Goal: Task Accomplishment & Management: Complete application form

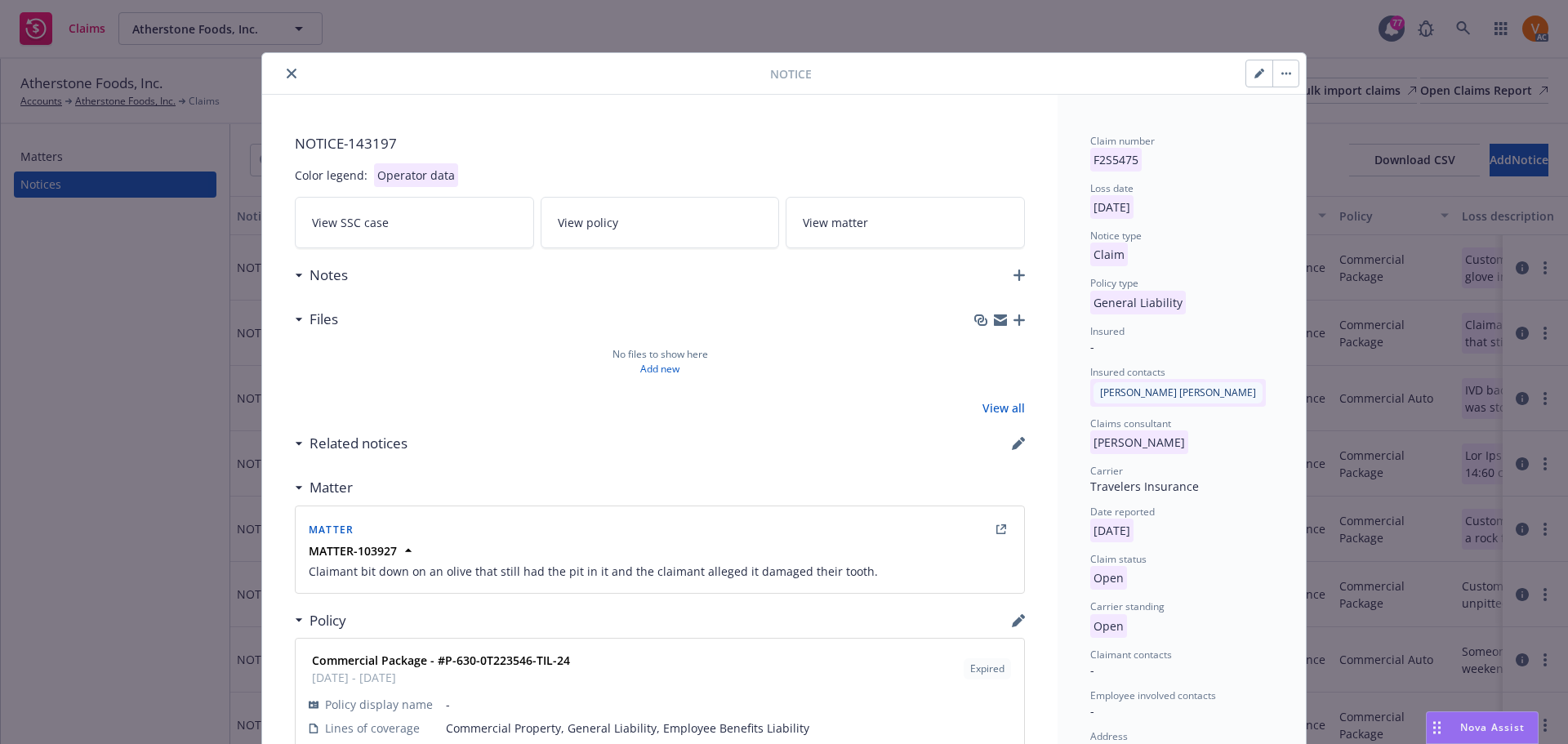
click at [1258, 76] on button "button" at bounding box center [1258, 73] width 26 height 26
select select "GENERAL_LIABILITY"
select select "open"
select select "CLAIM"
select select "OPEN"
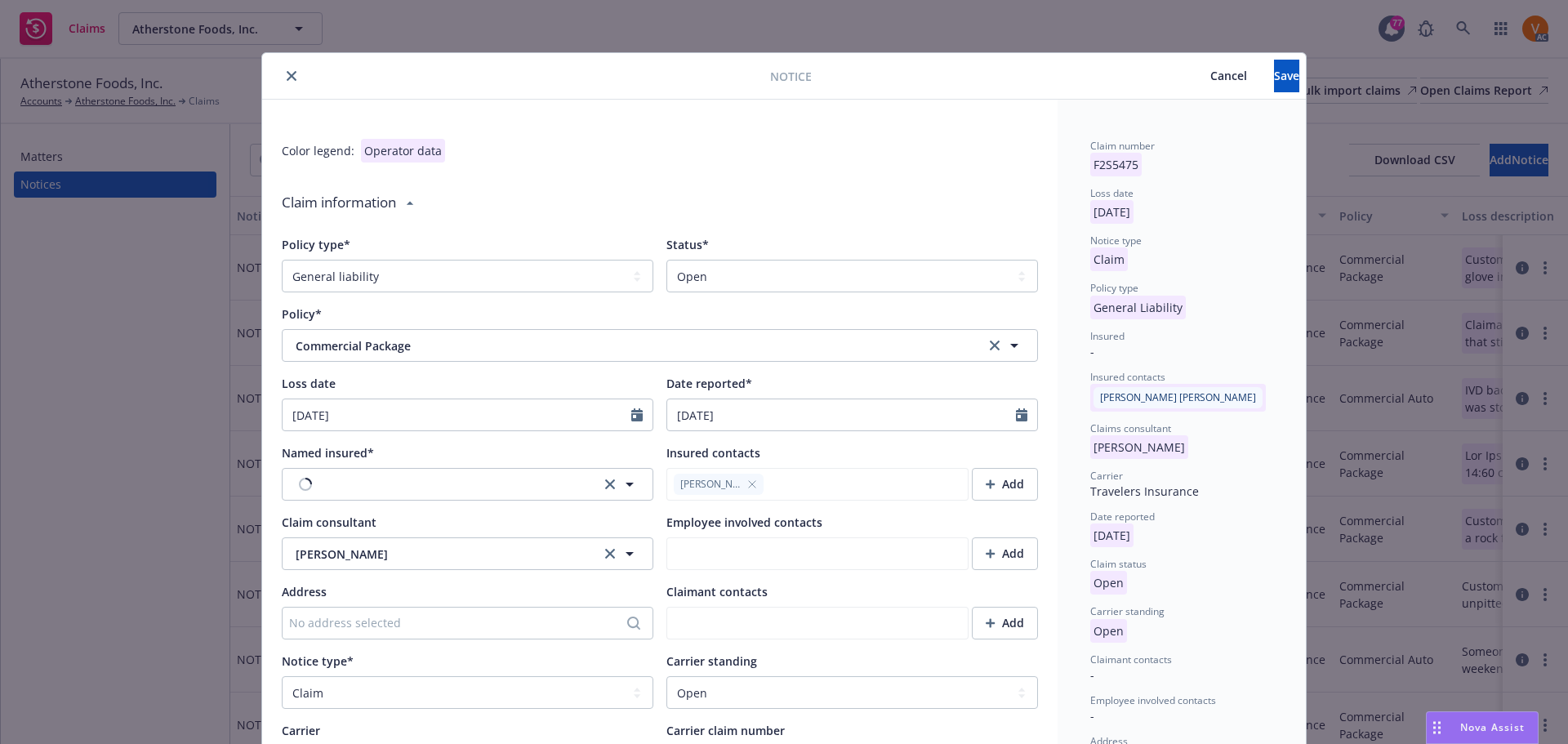
type textarea "x"
click at [824, 262] on select "Select a status Closed Open" at bounding box center [852, 276] width 371 height 33
select select "closed"
click at [666, 260] on select "Select a status Closed Open" at bounding box center [852, 276] width 371 height 33
type textarea "x"
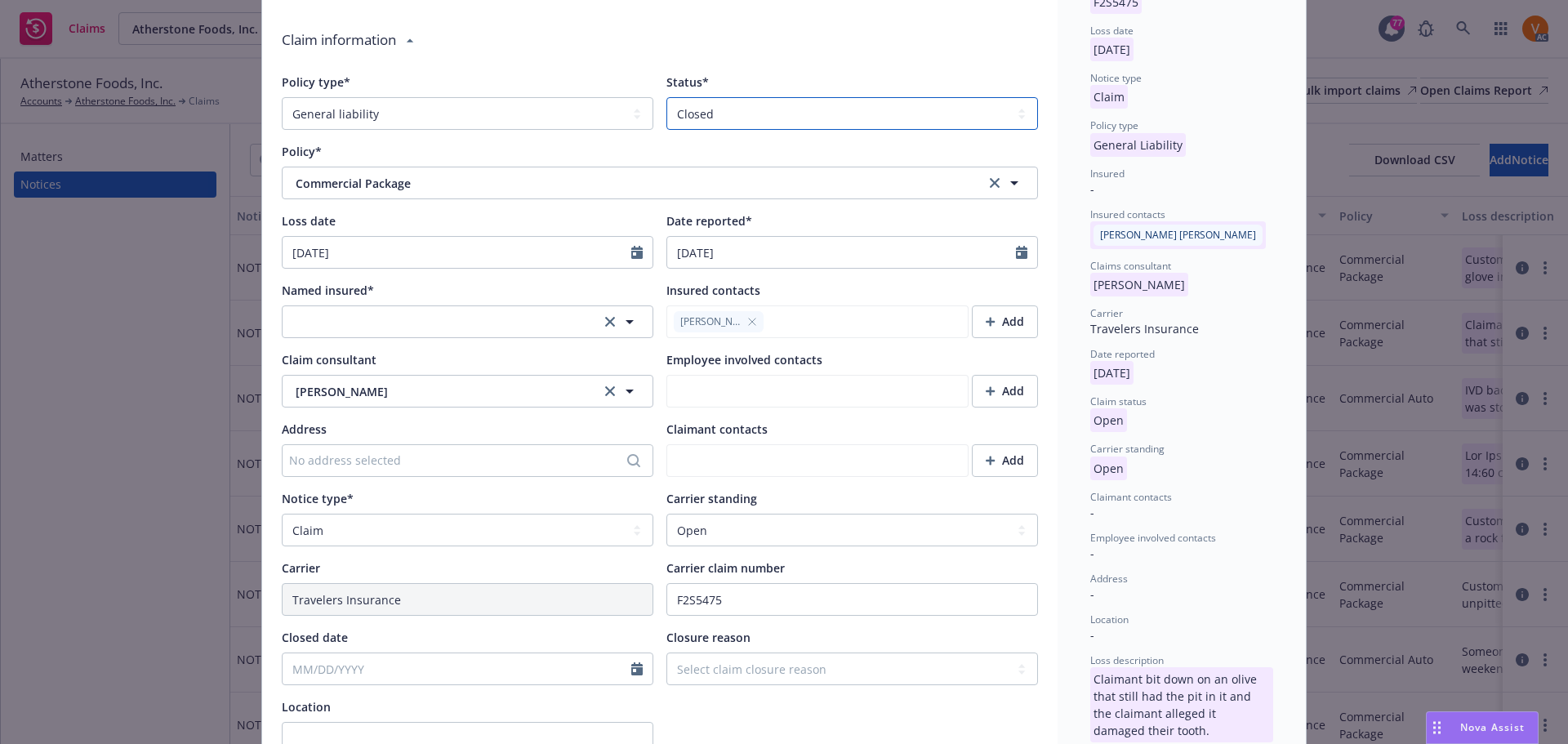
scroll to position [245, 0]
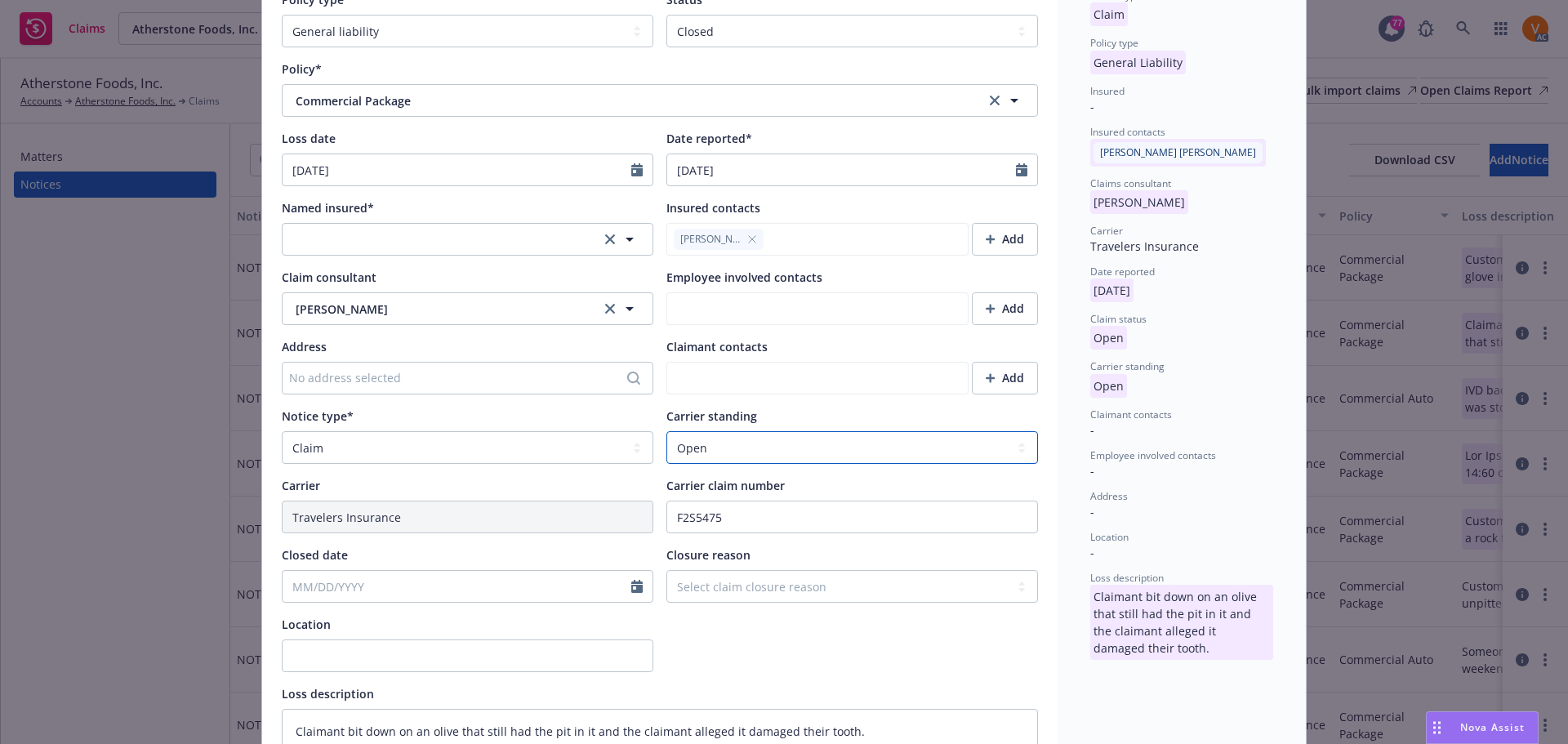
click at [733, 431] on select "Select a carrier standing Closed Not submitted Open Reopened Subrogated Withdra…" at bounding box center [852, 447] width 371 height 33
select select "CLOSED"
click at [666, 431] on select "Select a carrier standing Closed Not submitted Open Reopened Subrogated Withdra…" at bounding box center [852, 447] width 371 height 33
type textarea "x"
select select "8"
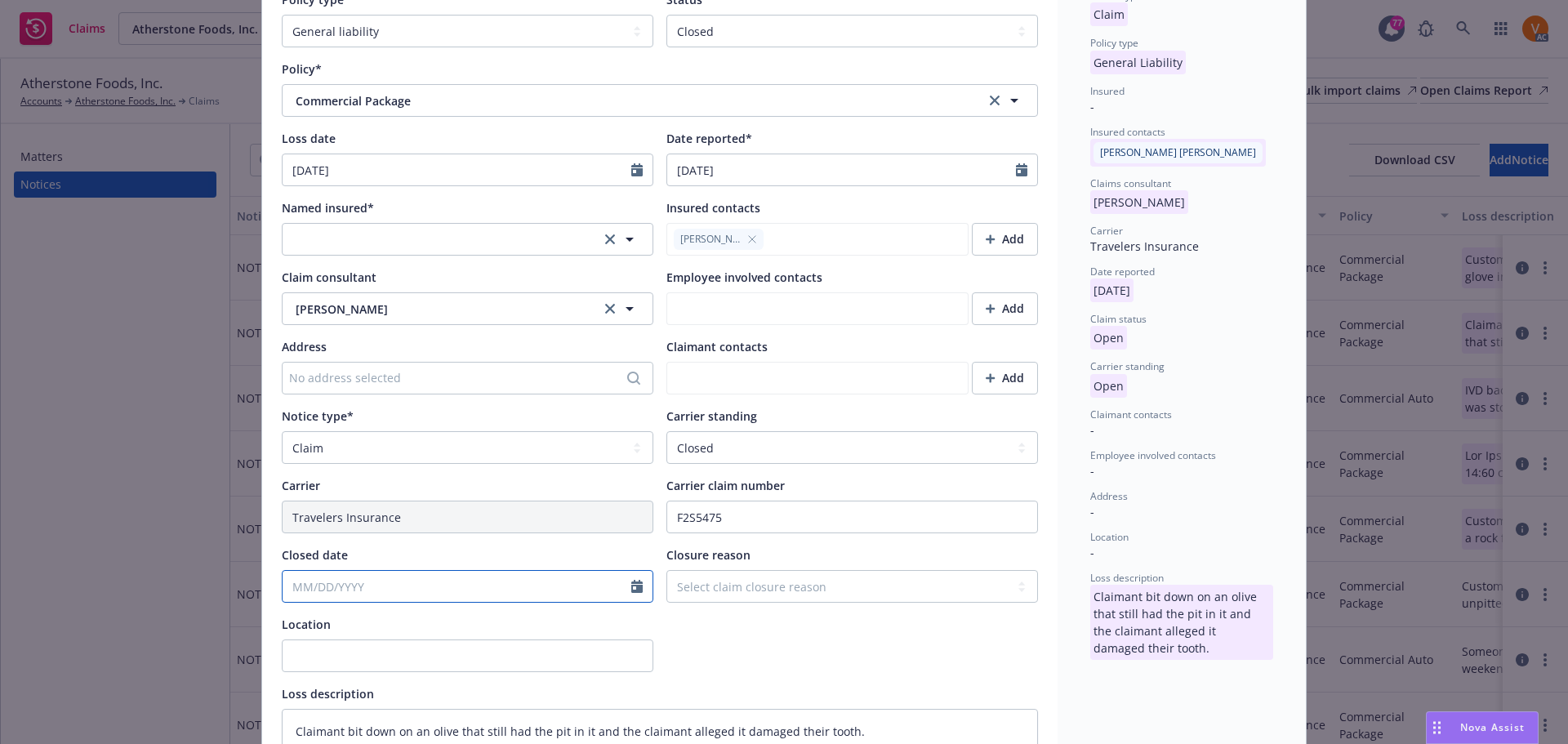
click at [394, 571] on input "Closed date" at bounding box center [456, 586] width 348 height 31
paste input "[DATE]"
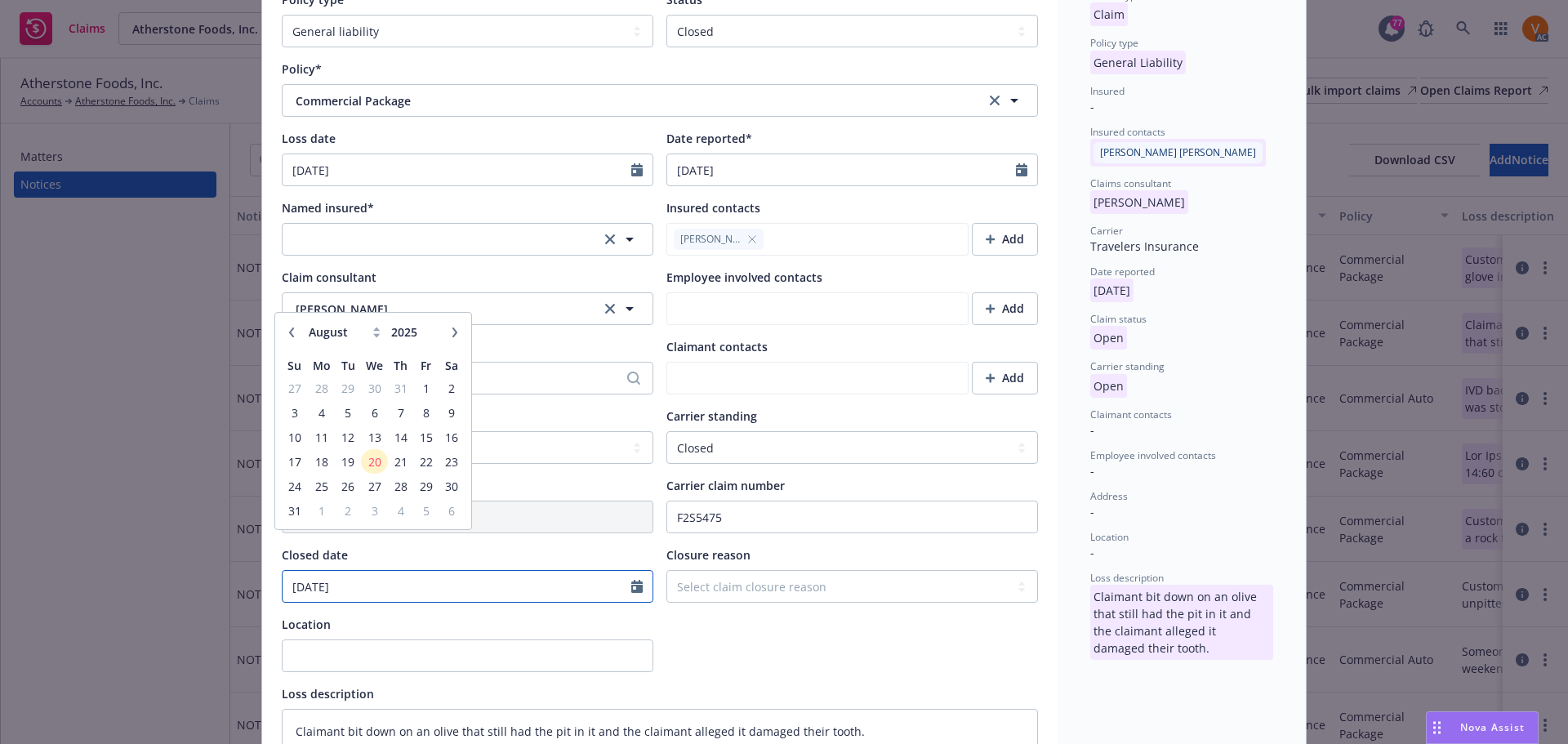
type input "[DATE]"
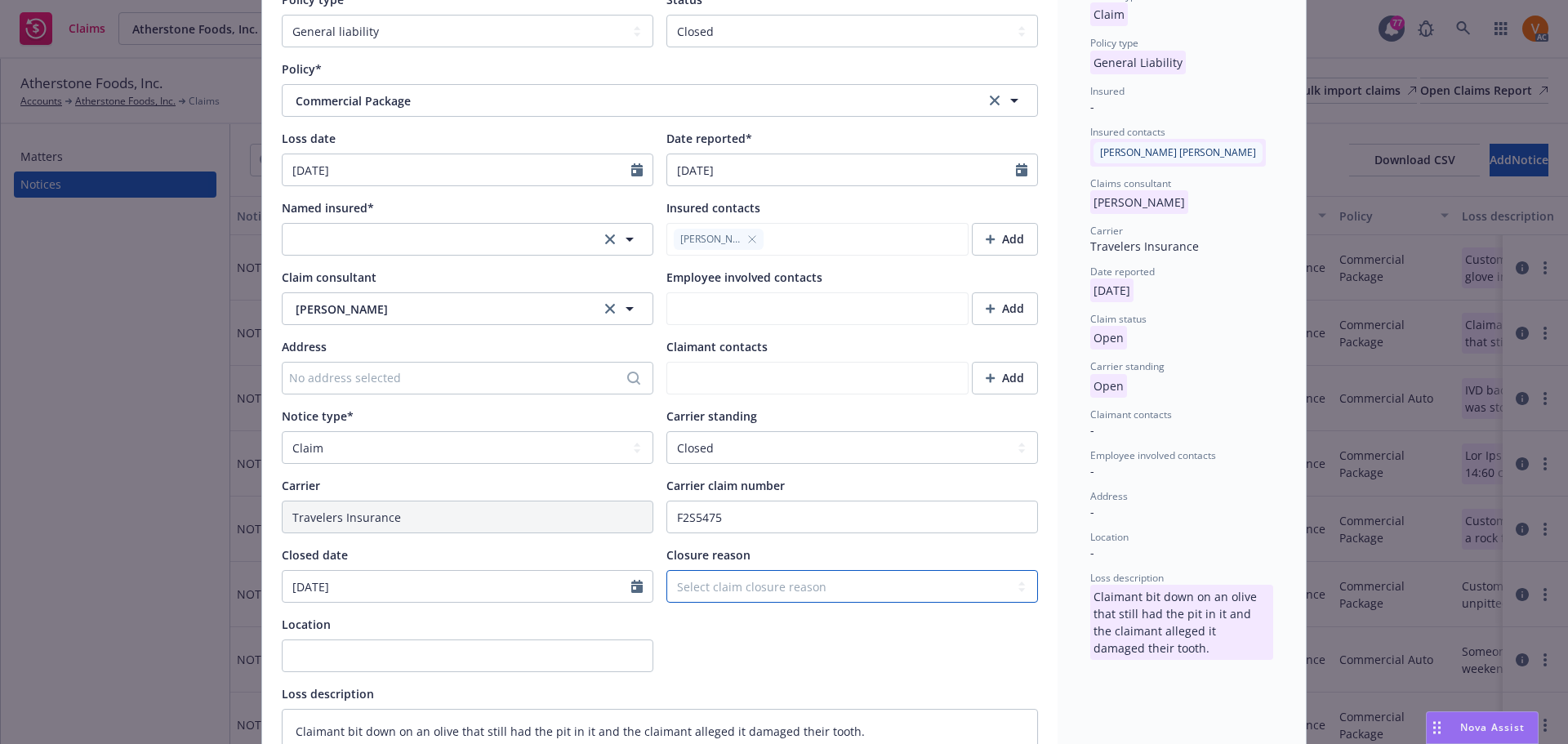
type textarea "x"
click at [758, 570] on select "Select claim closure reason Administrative closure Closed Closed no liability f…" at bounding box center [852, 586] width 371 height 33
select select "denied-no-liability-found"
click at [666, 570] on select "Select claim closure reason Administrative closure Closed Closed no liability f…" at bounding box center [852, 586] width 371 height 33
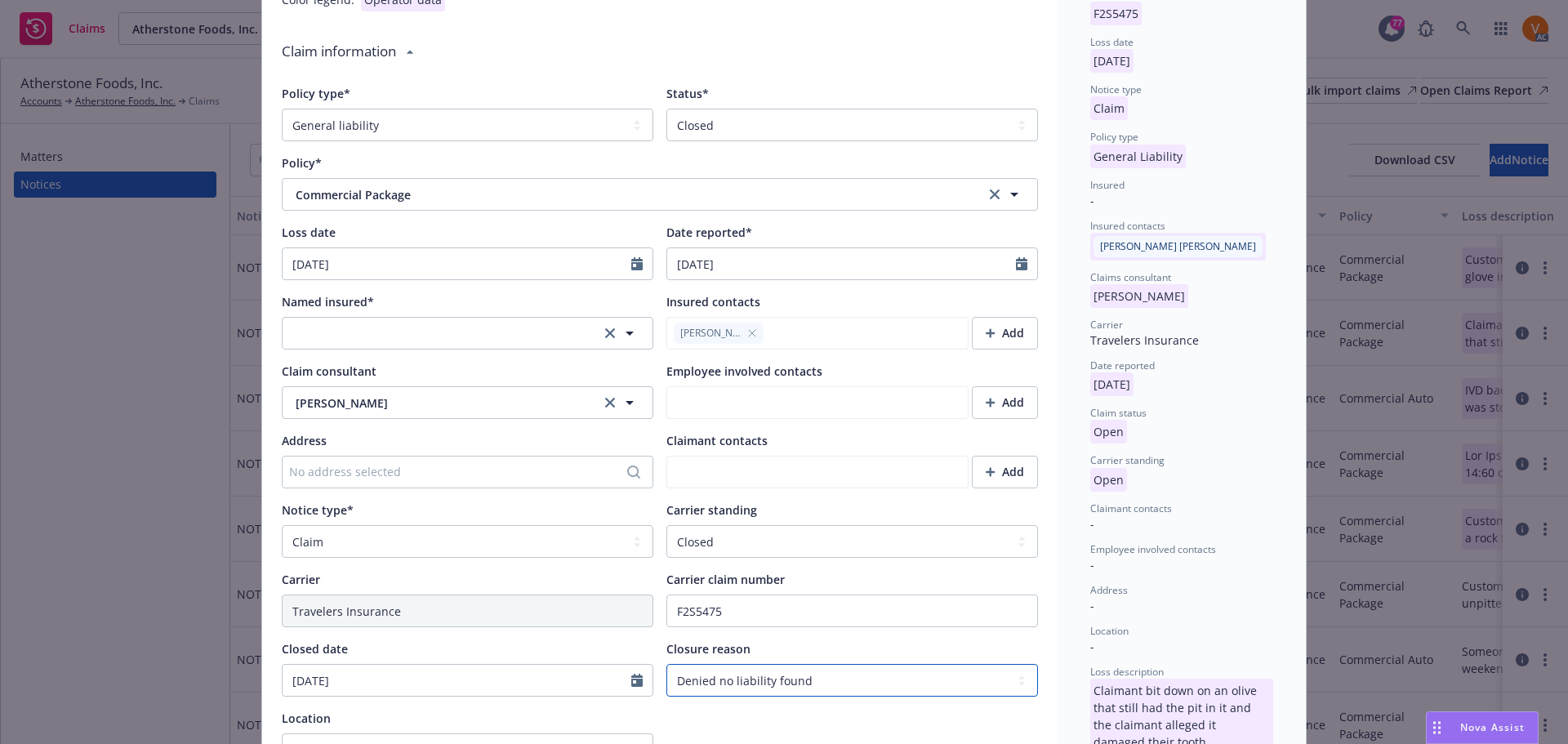
scroll to position [0, 0]
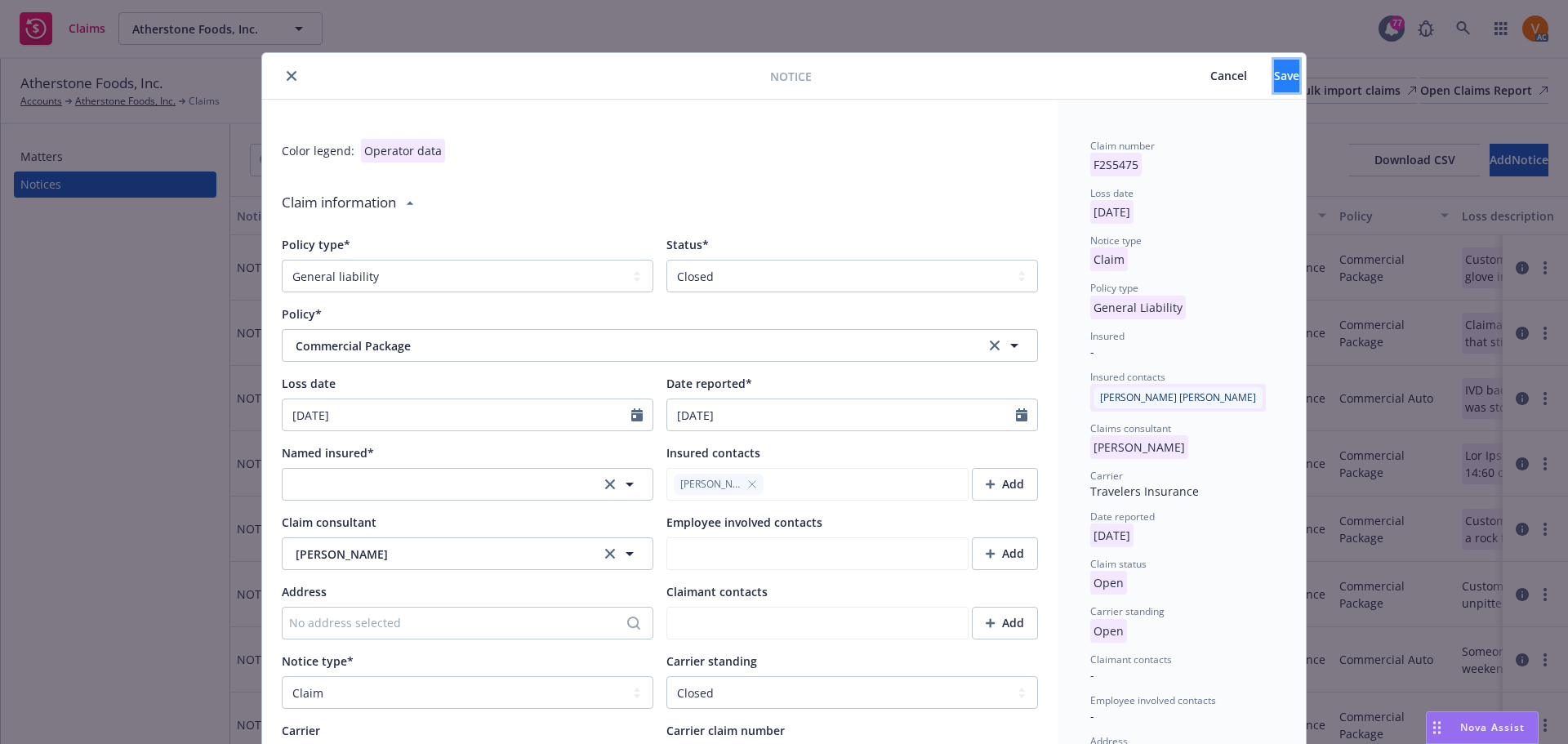
click at [1277, 72] on button "Save" at bounding box center [1286, 76] width 25 height 33
type textarea "x"
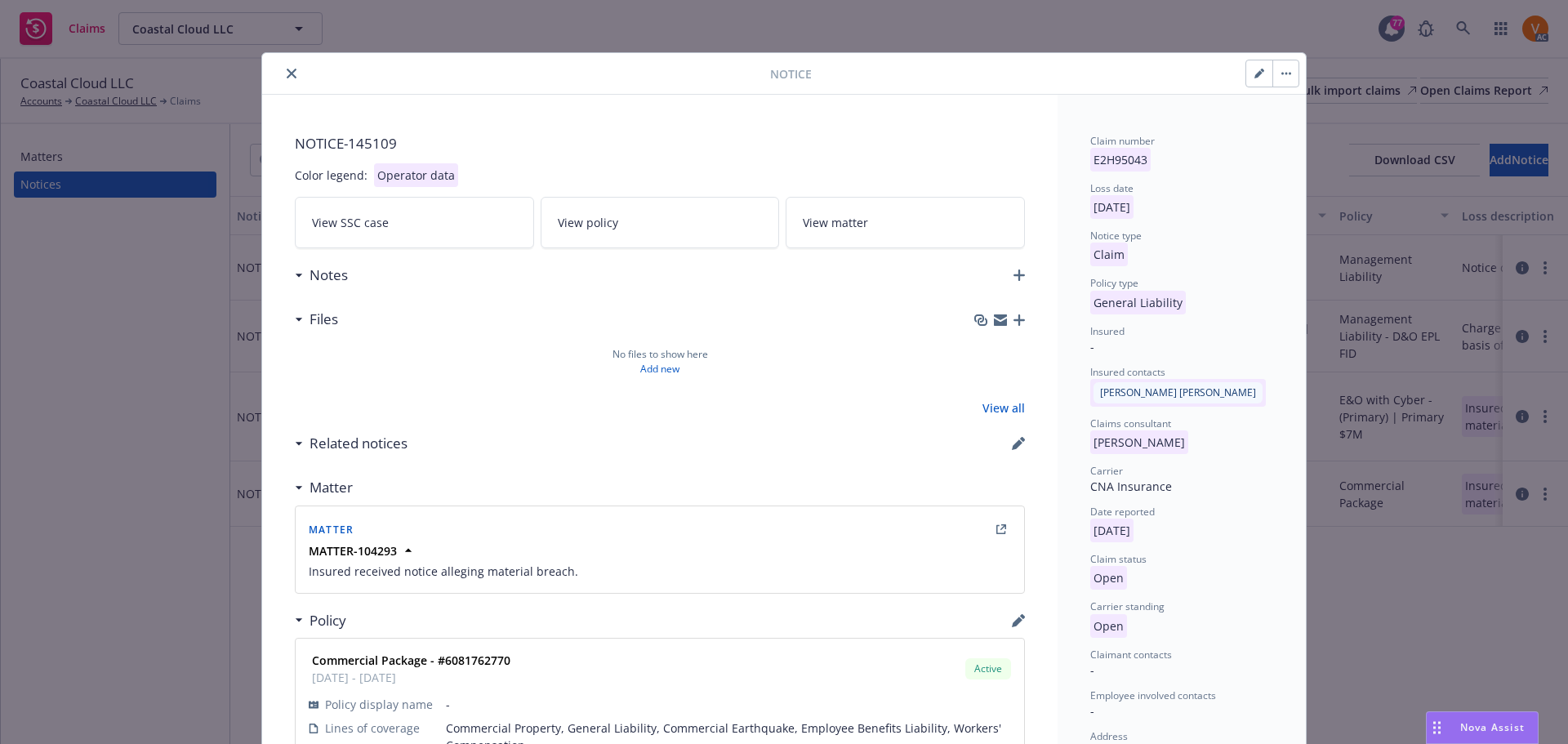
click at [1264, 78] on button "button" at bounding box center [1258, 73] width 26 height 26
select select "GENERAL_LIABILITY"
select select "open"
select select "CLAIM"
select select "OPEN"
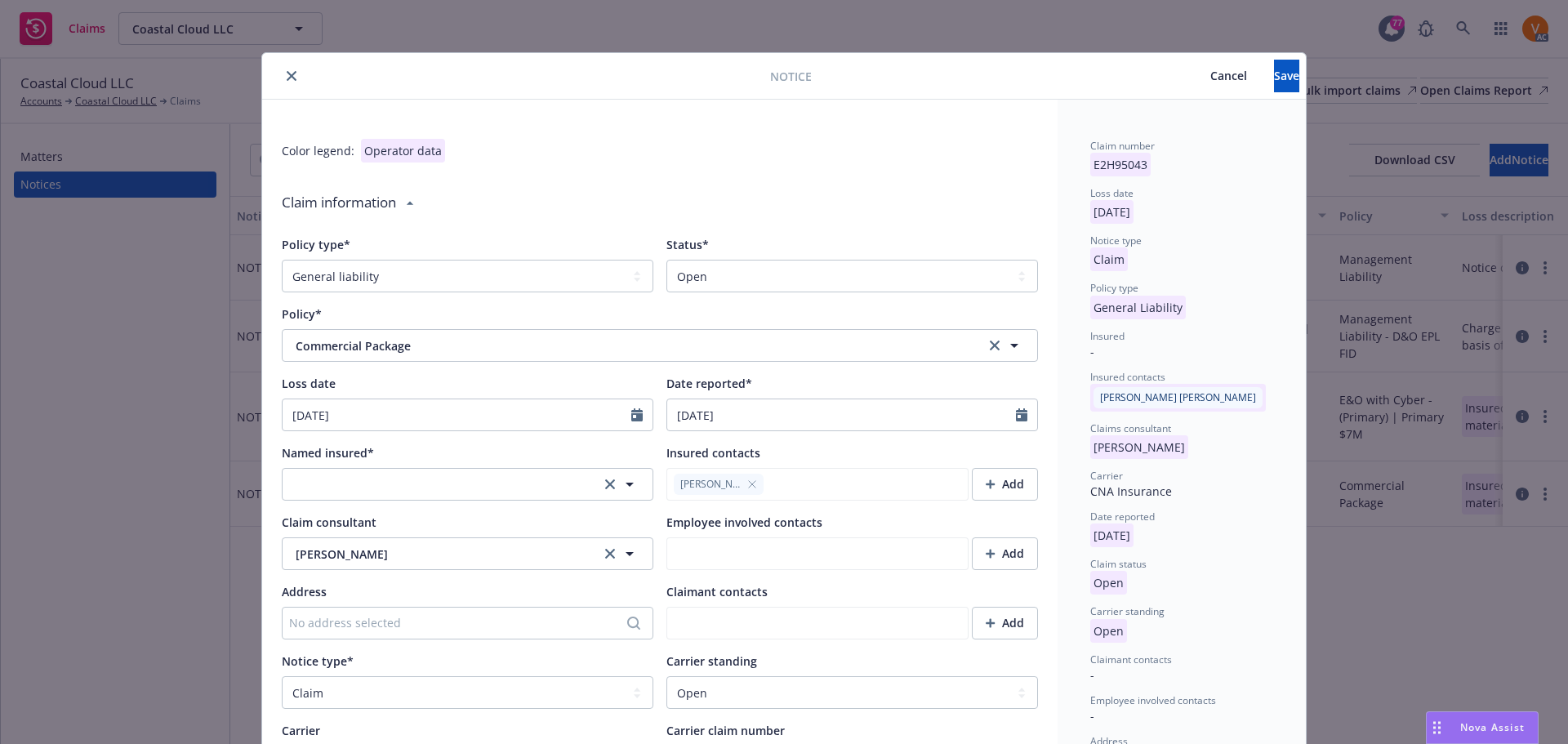
type textarea "x"
click at [748, 265] on select "Select a status Closed Open" at bounding box center [852, 276] width 371 height 33
select select "closed"
click at [666, 260] on select "Select a status Closed Open" at bounding box center [852, 276] width 371 height 33
type textarea "x"
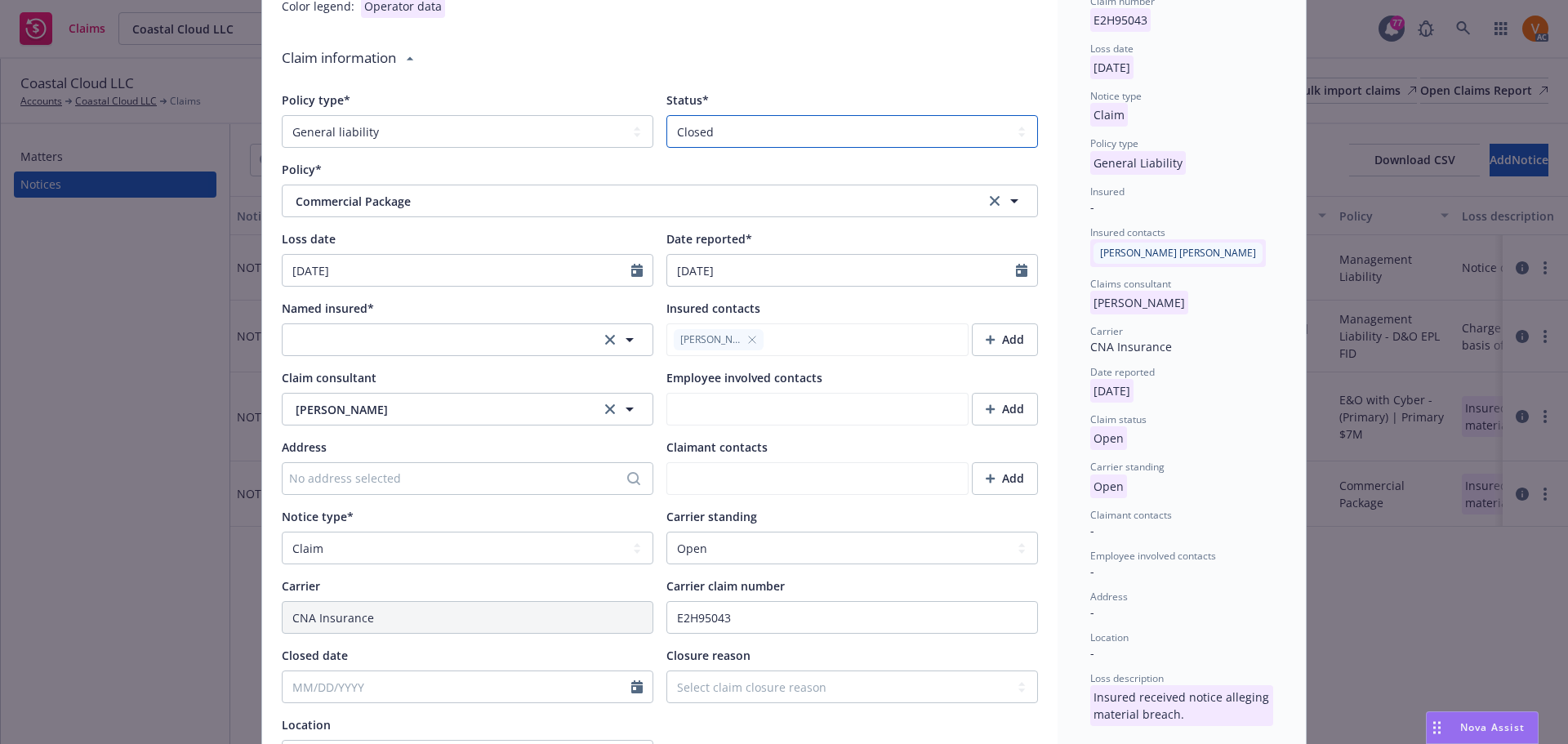
scroll to position [245, 0]
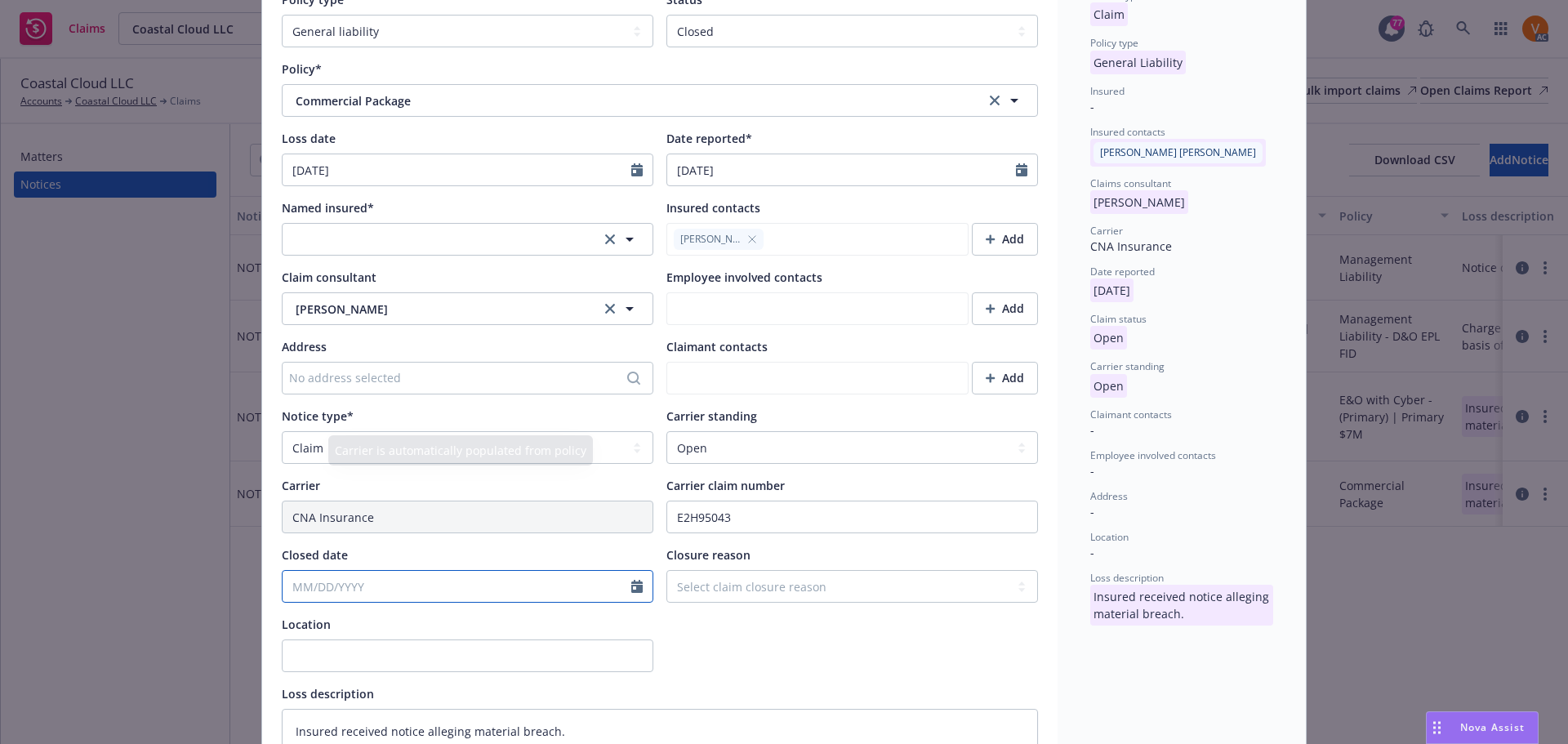
click at [364, 571] on input "Closed date" at bounding box center [456, 586] width 348 height 31
select select "8"
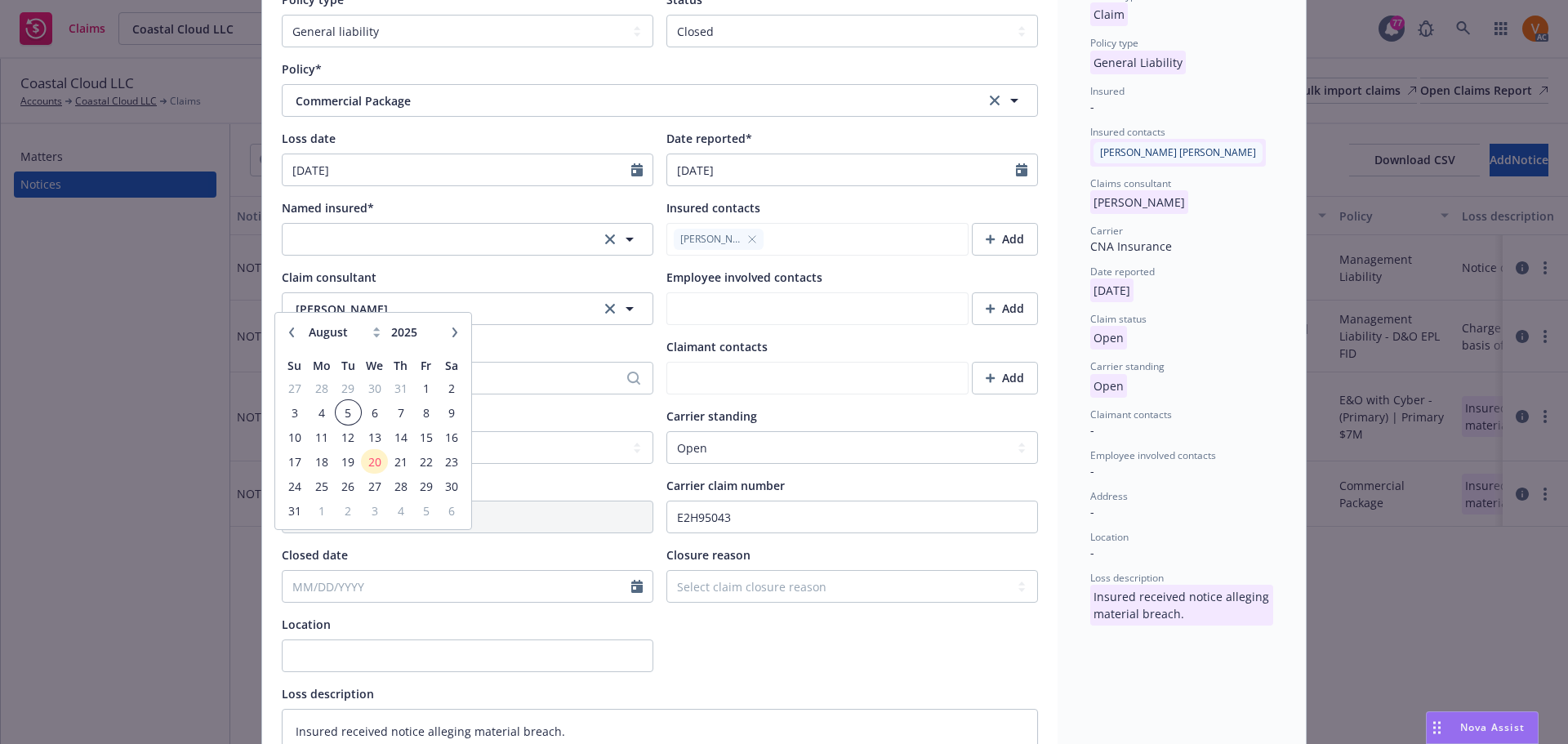
click at [347, 419] on span "5" at bounding box center [348, 412] width 22 height 20
type textarea "x"
type input "08/05/2025"
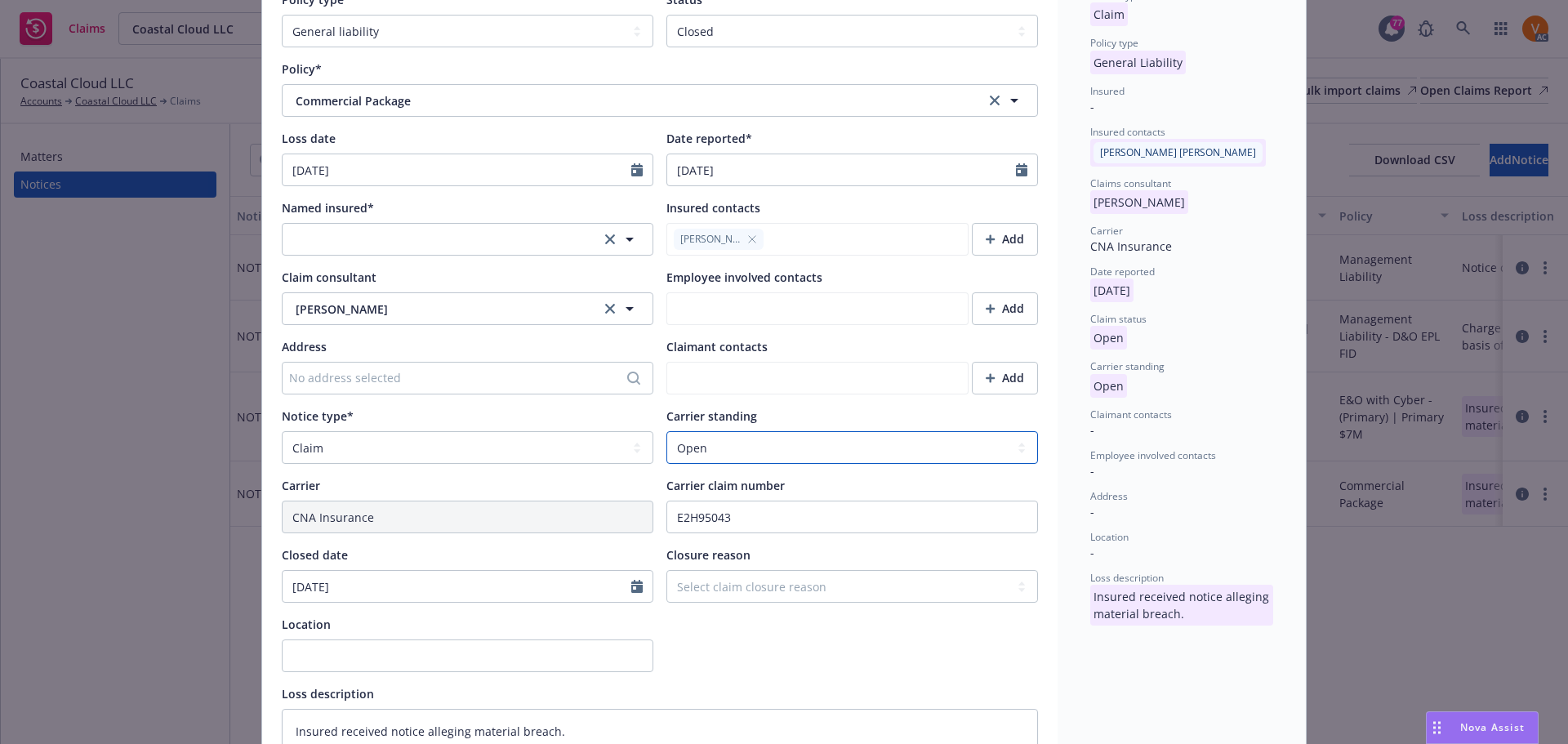
click at [808, 431] on select "Select a carrier standing Closed Not submitted Open Reopened Subrogated Withdra…" at bounding box center [852, 447] width 371 height 33
select select "CLOSED"
click at [666, 431] on select "Select a carrier standing Closed Not submitted Open Reopened Subrogated Withdra…" at bounding box center [852, 447] width 371 height 33
type textarea "x"
click at [827, 570] on select "Select claim closure reason Administrative closure Closed Closed no liability f…" at bounding box center [852, 586] width 371 height 33
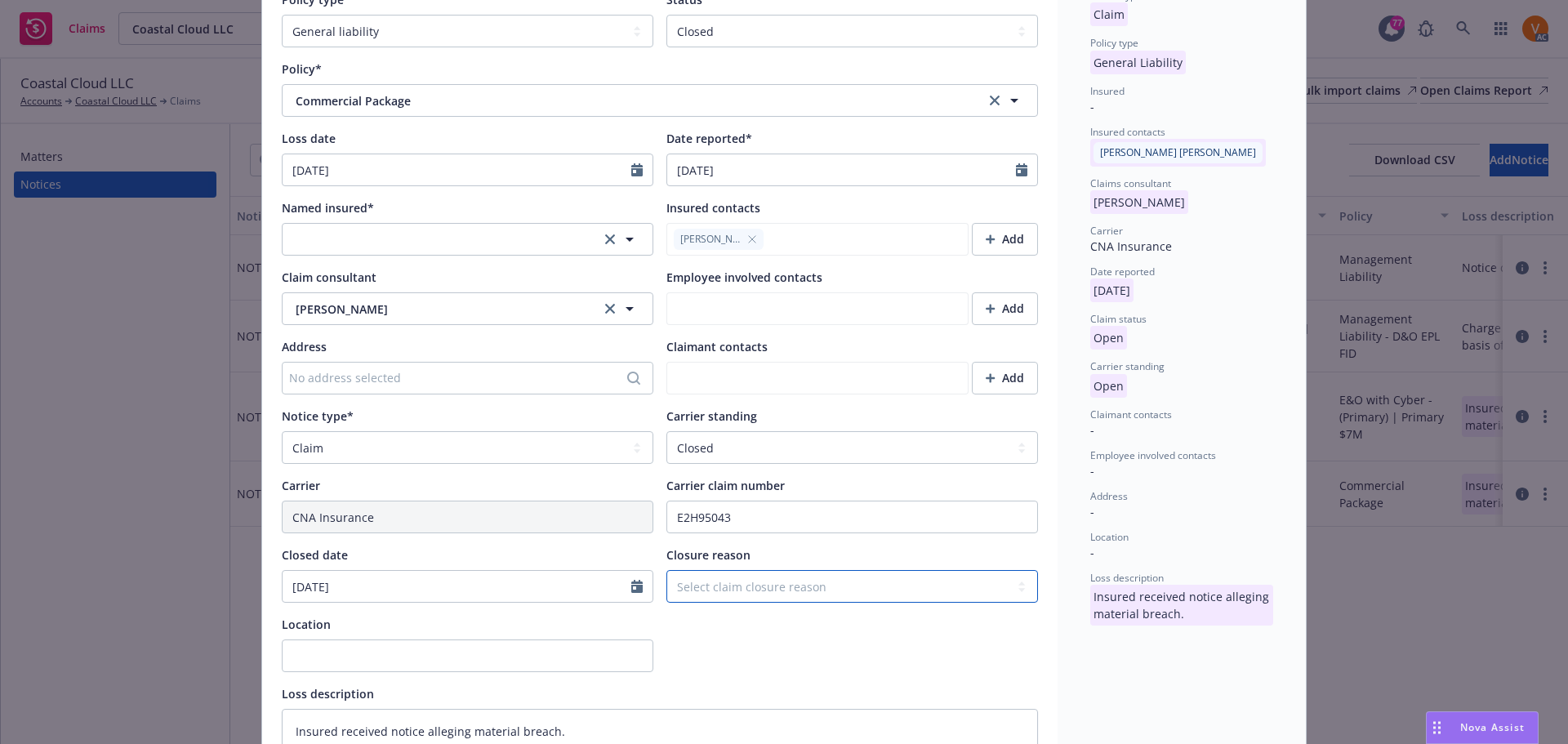
select select "denied"
click at [666, 570] on select "Select claim closure reason Administrative closure Closed Closed no liability f…" at bounding box center [852, 586] width 371 height 33
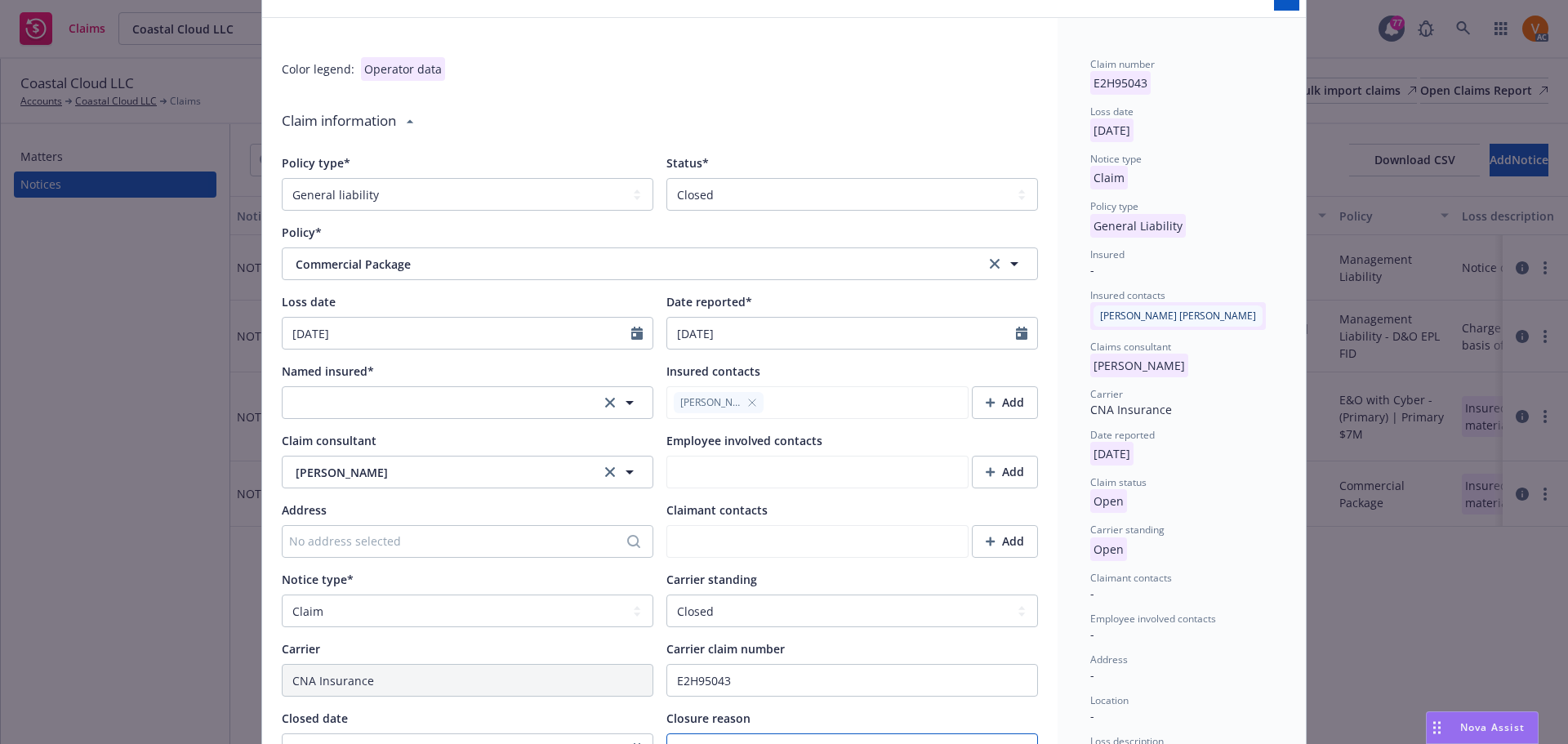
scroll to position [0, 0]
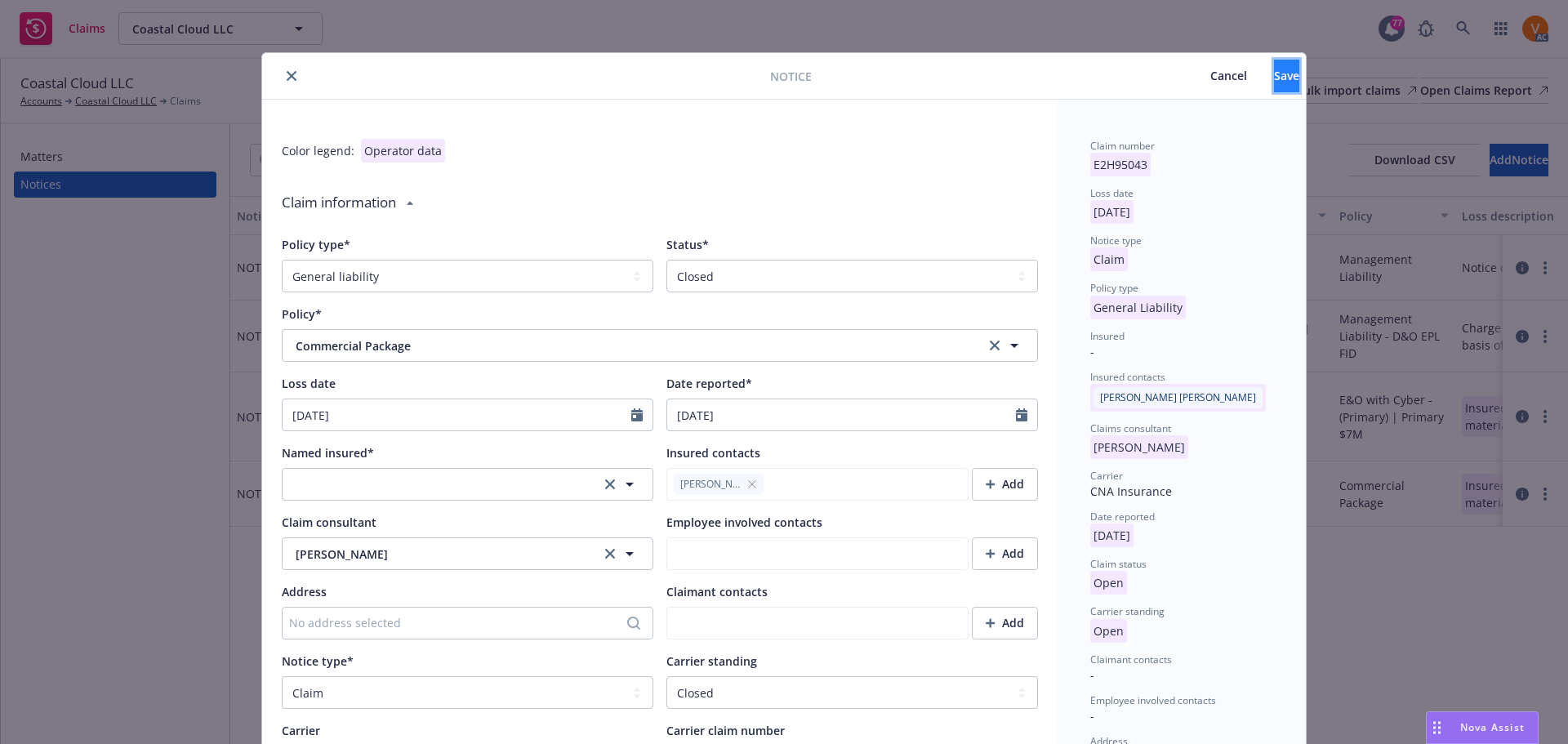
click at [1274, 78] on span "Save" at bounding box center [1286, 75] width 25 height 15
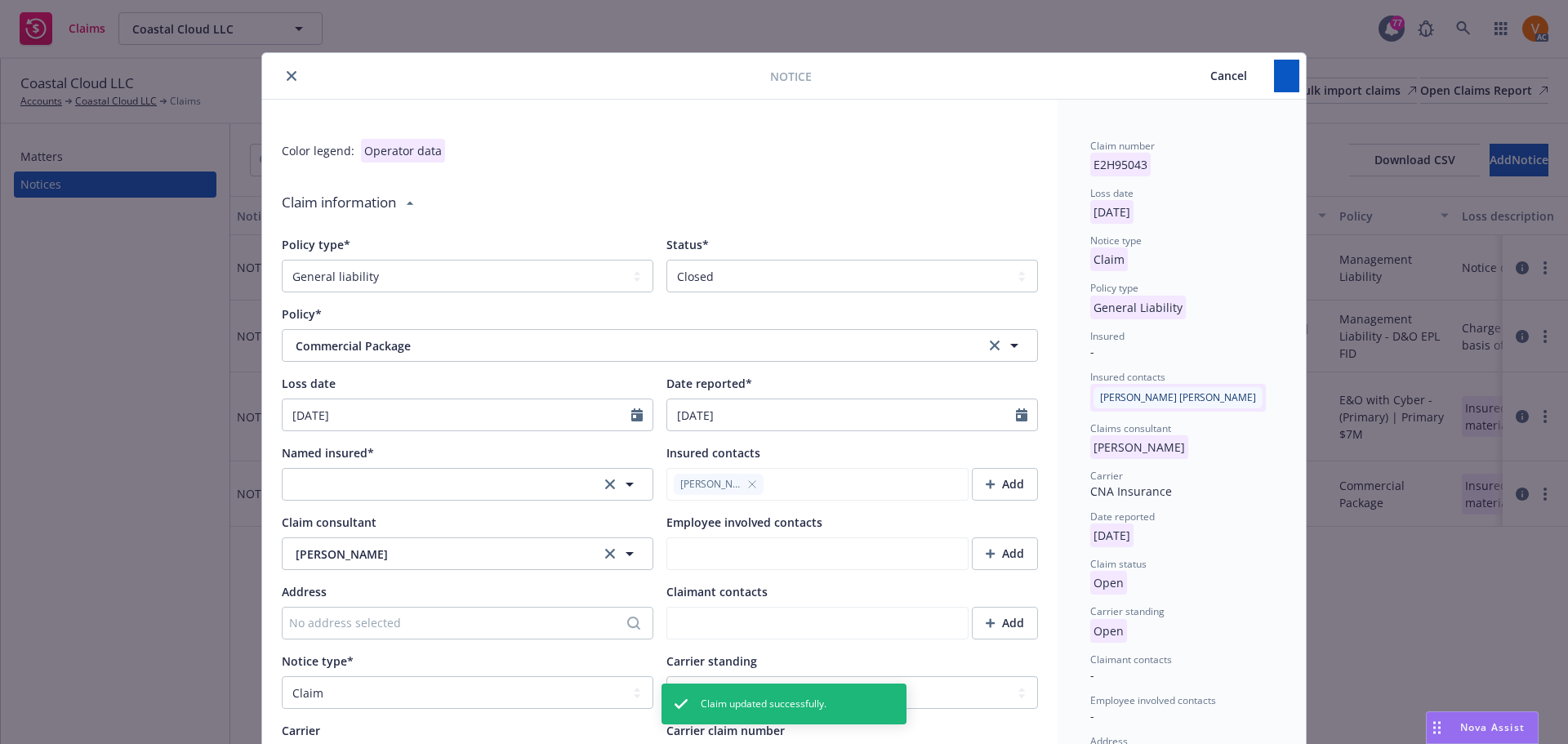
type textarea "x"
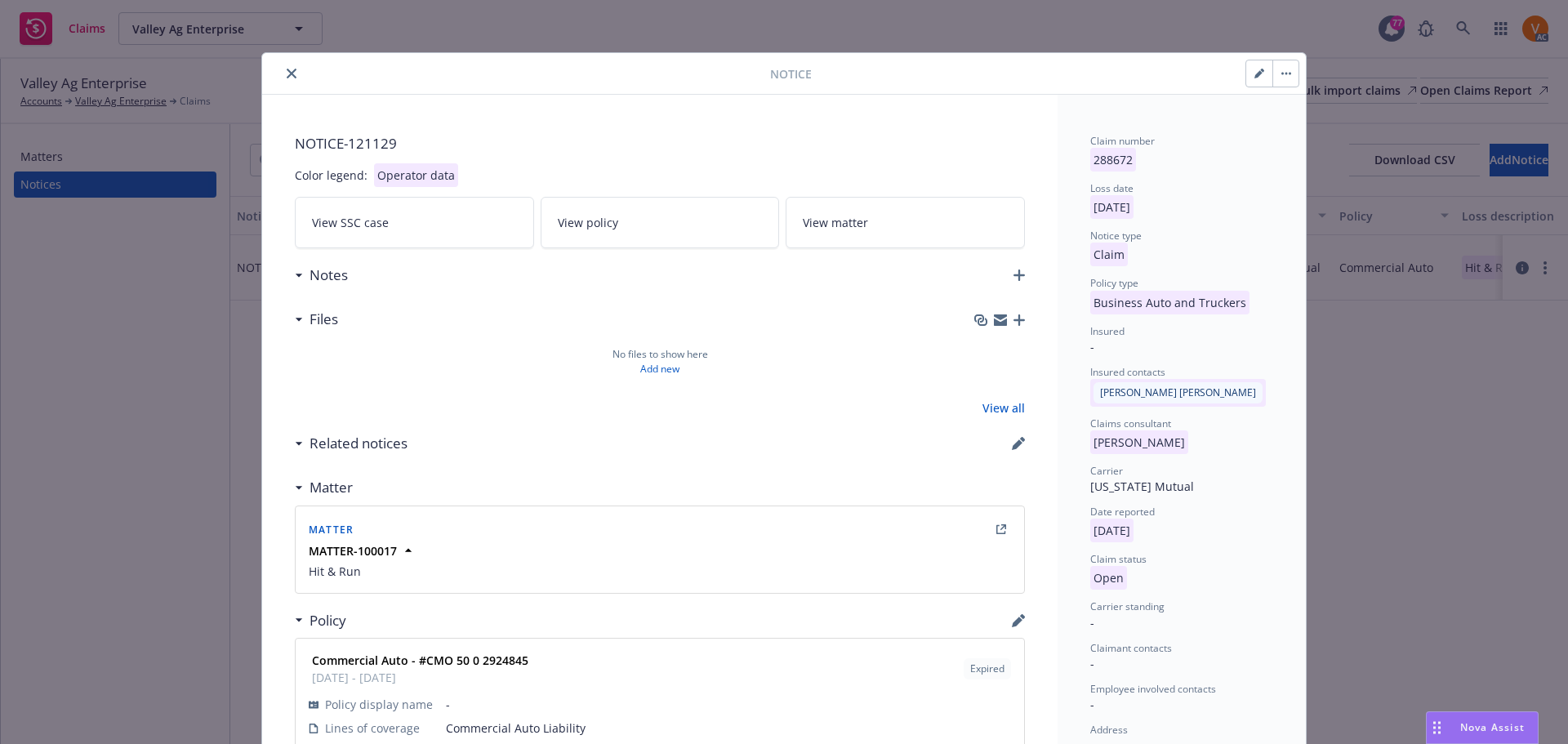
click at [1256, 64] on button "button" at bounding box center [1258, 73] width 26 height 26
select select "BUSINESS_AUTO_AND_TRUCKERS"
select select "open"
select select "CLAIM"
select select "non-applicable"
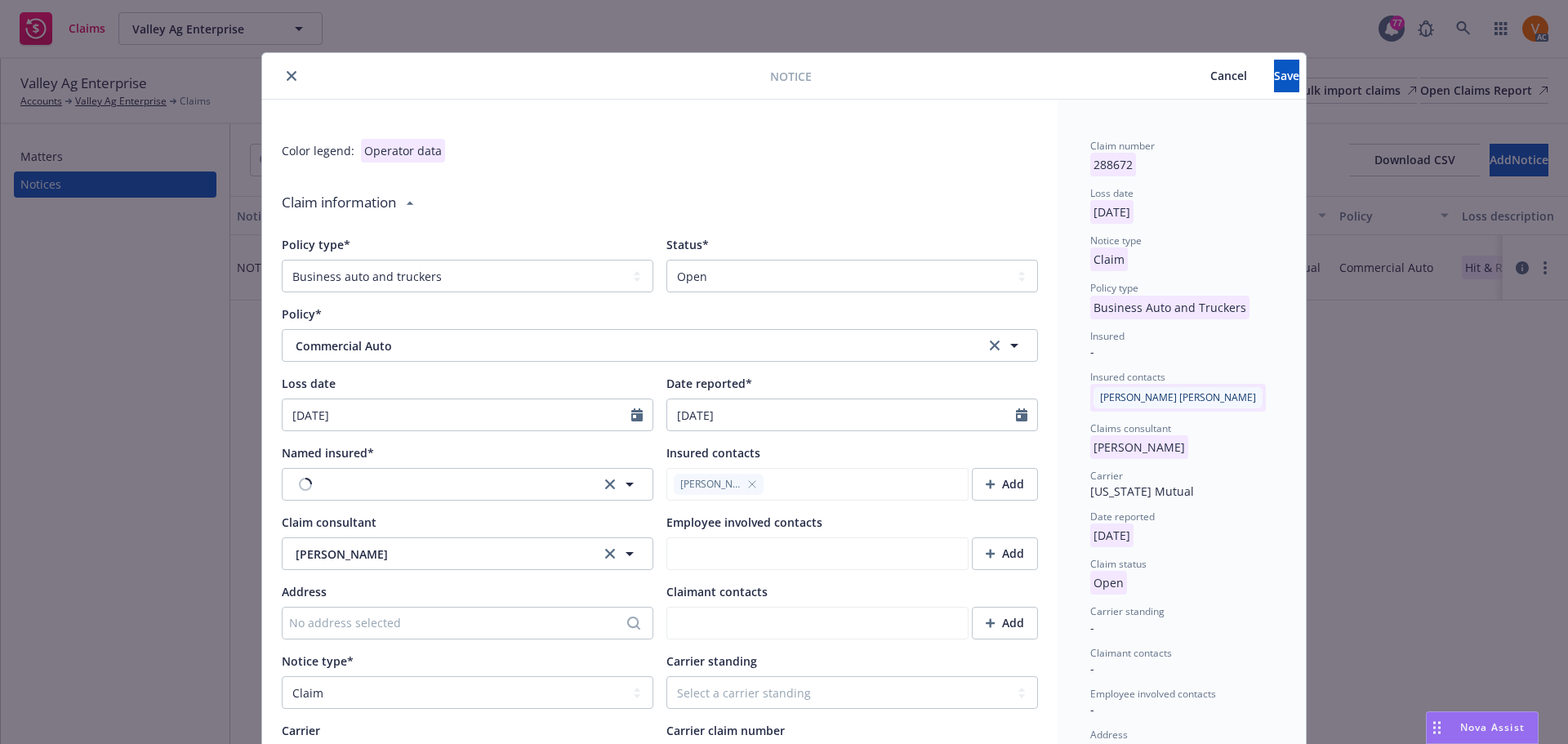
type textarea "x"
click at [687, 275] on select "Select a status Closed Open" at bounding box center [852, 276] width 371 height 33
select select "closed"
click at [666, 260] on select "Select a status Closed Open" at bounding box center [852, 276] width 371 height 33
click at [382, 468] on button "button" at bounding box center [467, 484] width 371 height 33
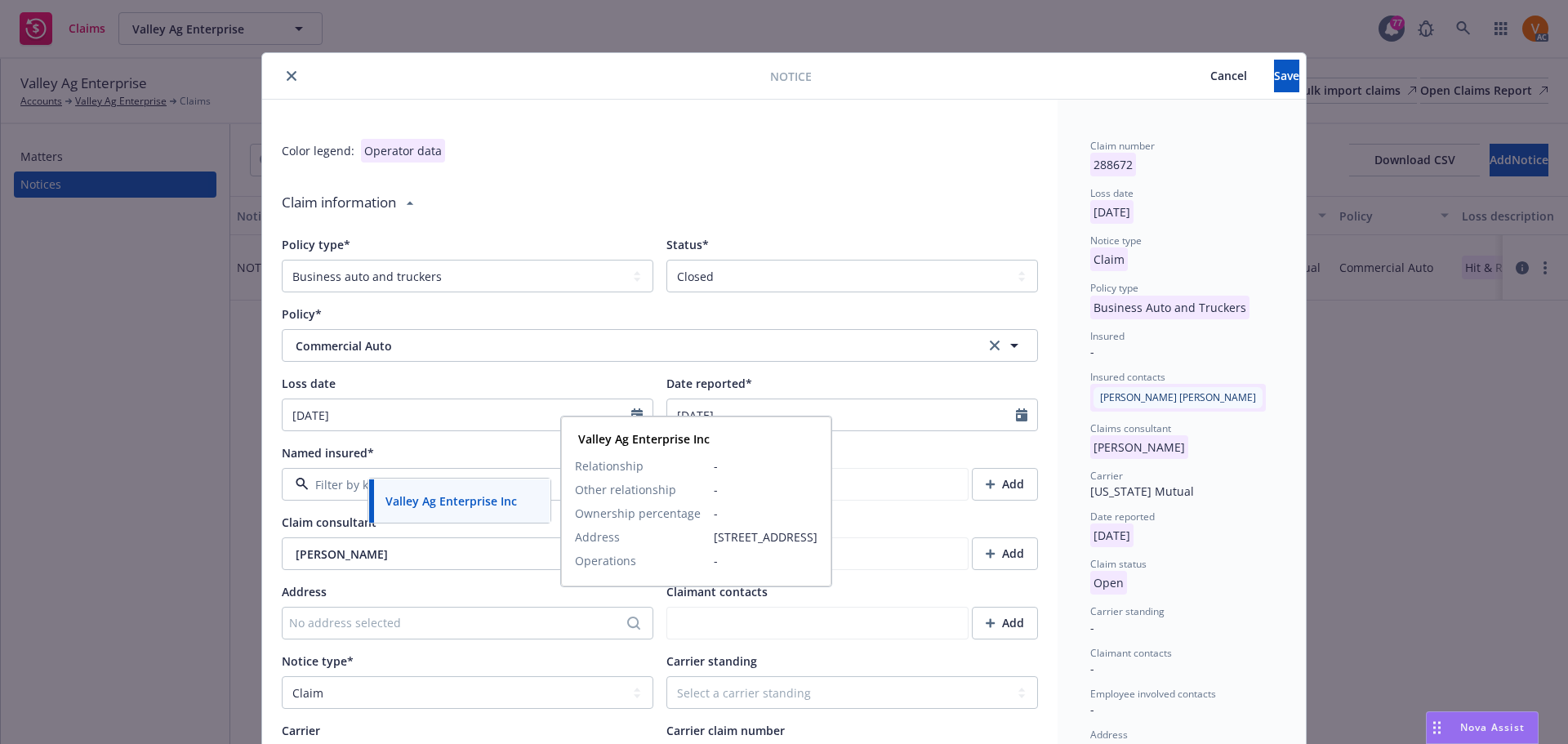
click at [446, 497] on strong "Valley Ag Enterprise Inc" at bounding box center [451, 501] width 132 height 15
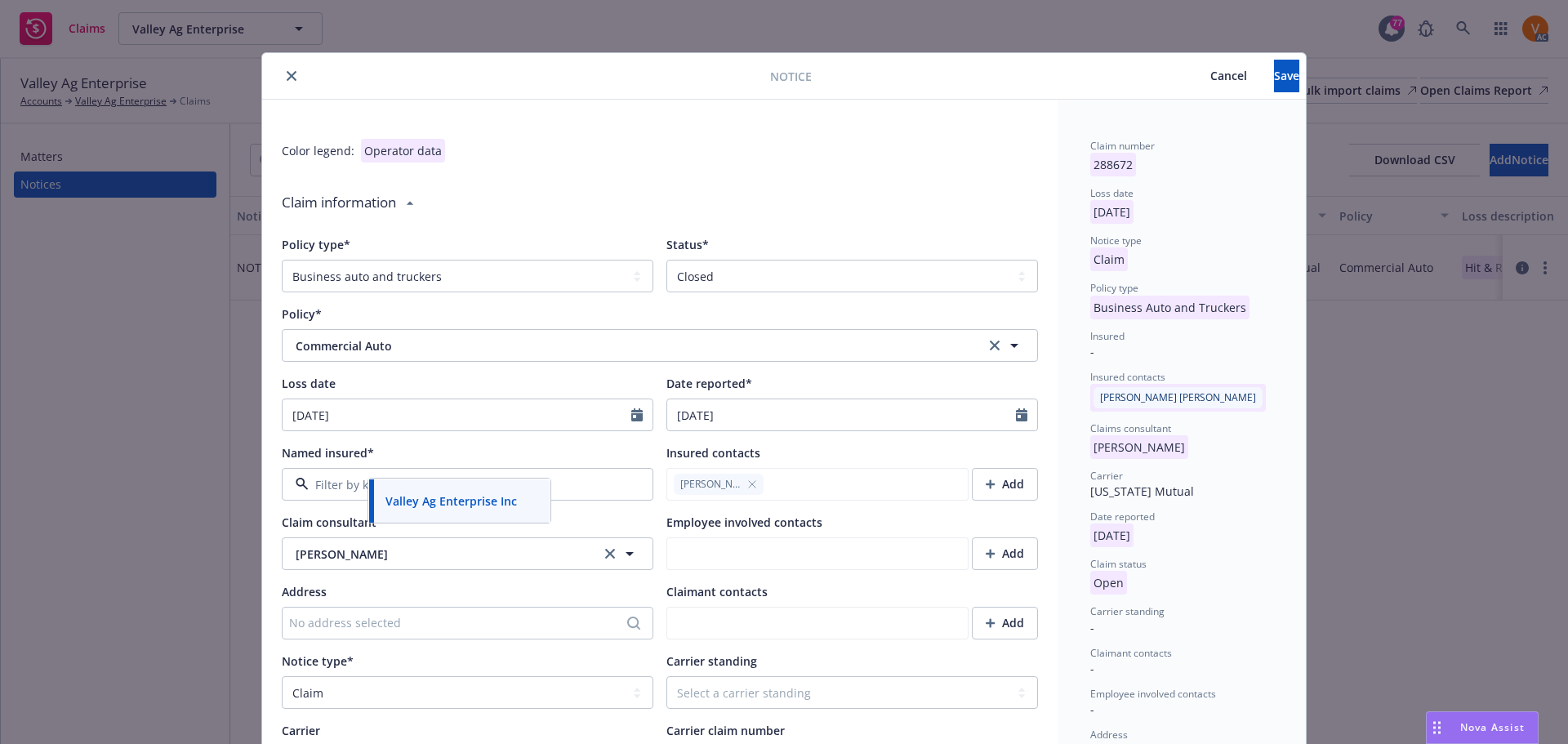
type textarea "x"
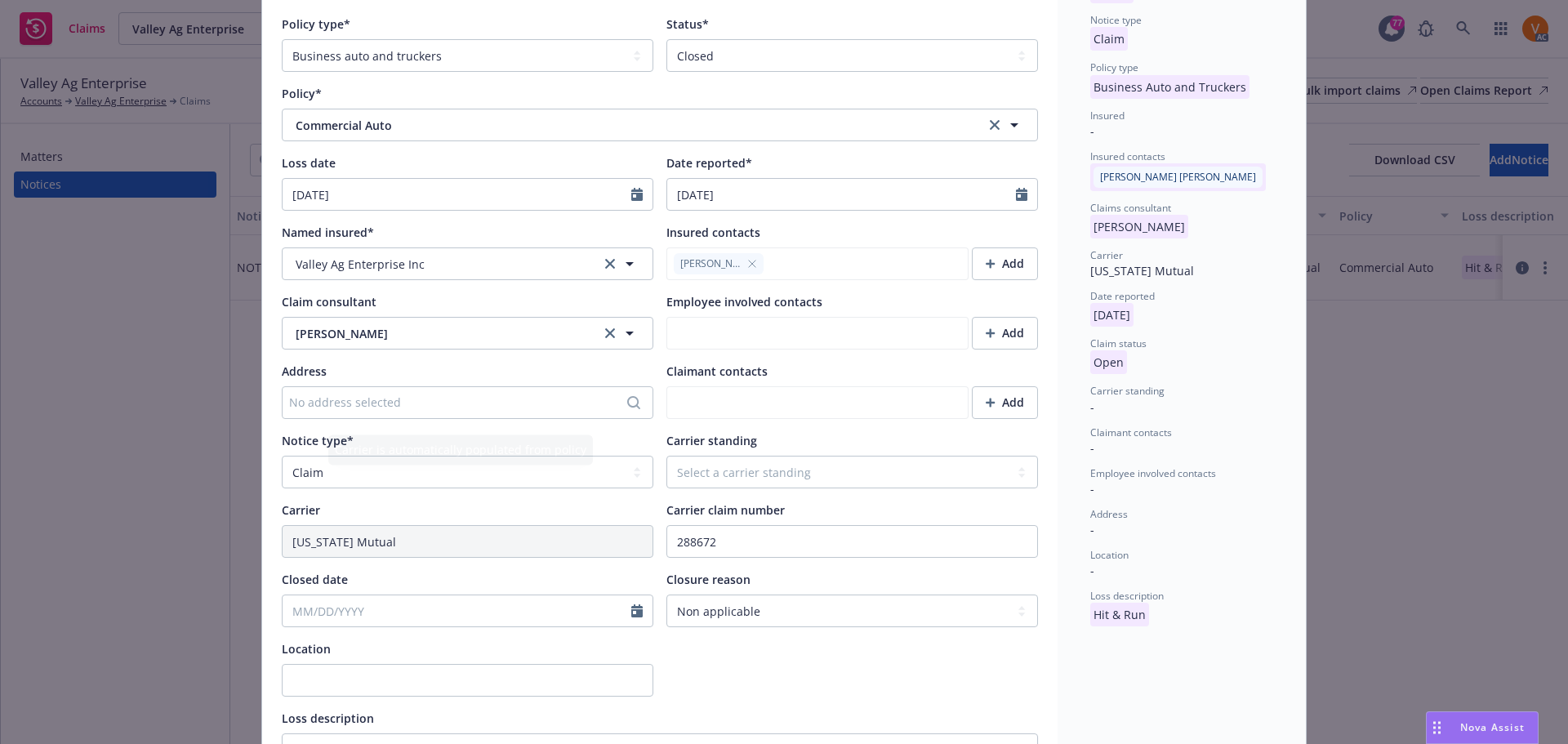
scroll to position [245, 0]
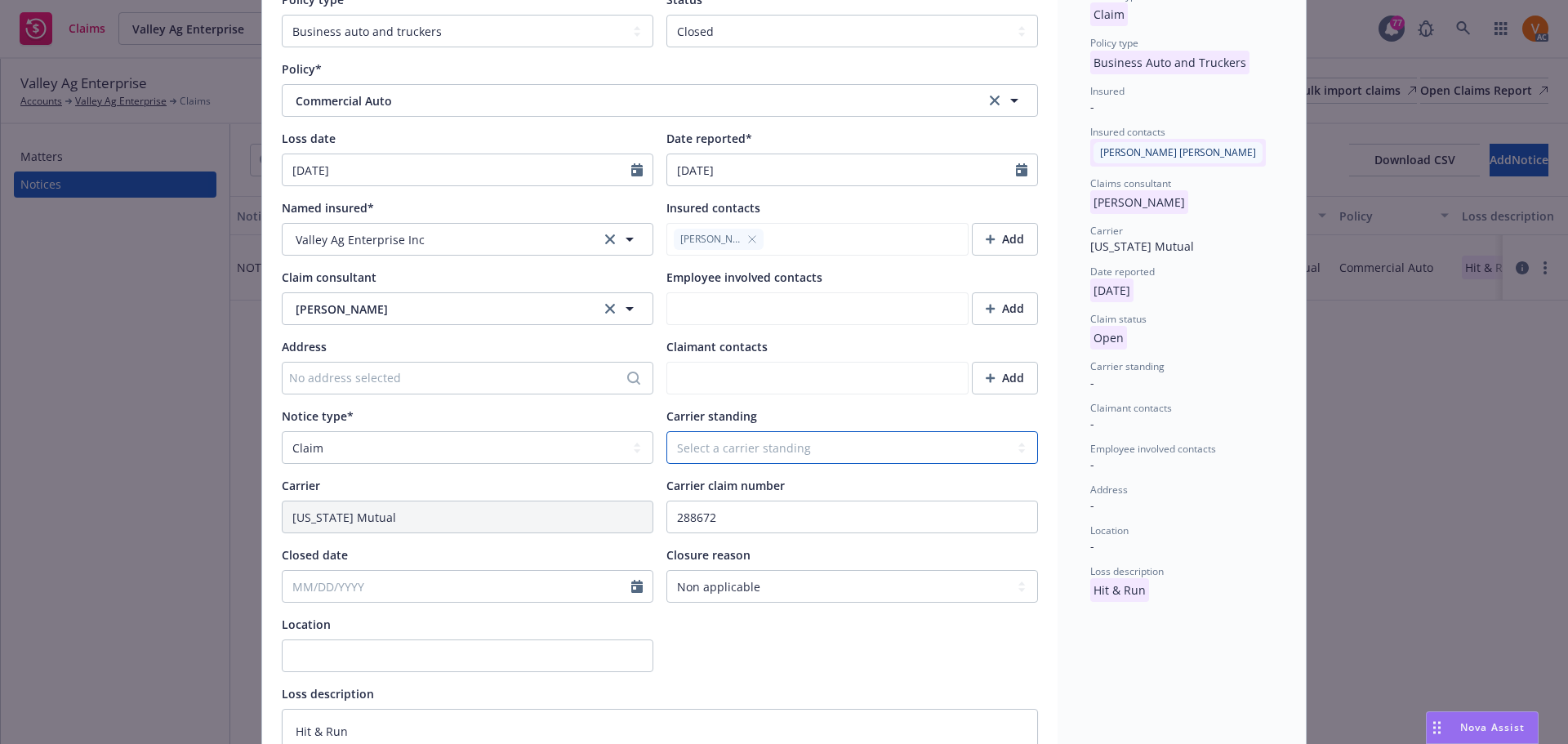
click at [857, 431] on select "Select a carrier standing Closed Not submitted Open Reopened Subrogated Withdra…" at bounding box center [852, 447] width 371 height 33
select select "CLOSED"
click at [666, 431] on select "Select a carrier standing Closed Not submitted Open Reopened Subrogated Withdra…" at bounding box center [852, 447] width 371 height 33
type textarea "x"
click at [718, 570] on select "Select claim closure reason Administrative closure Closed Closed no liability f…" at bounding box center [852, 586] width 371 height 33
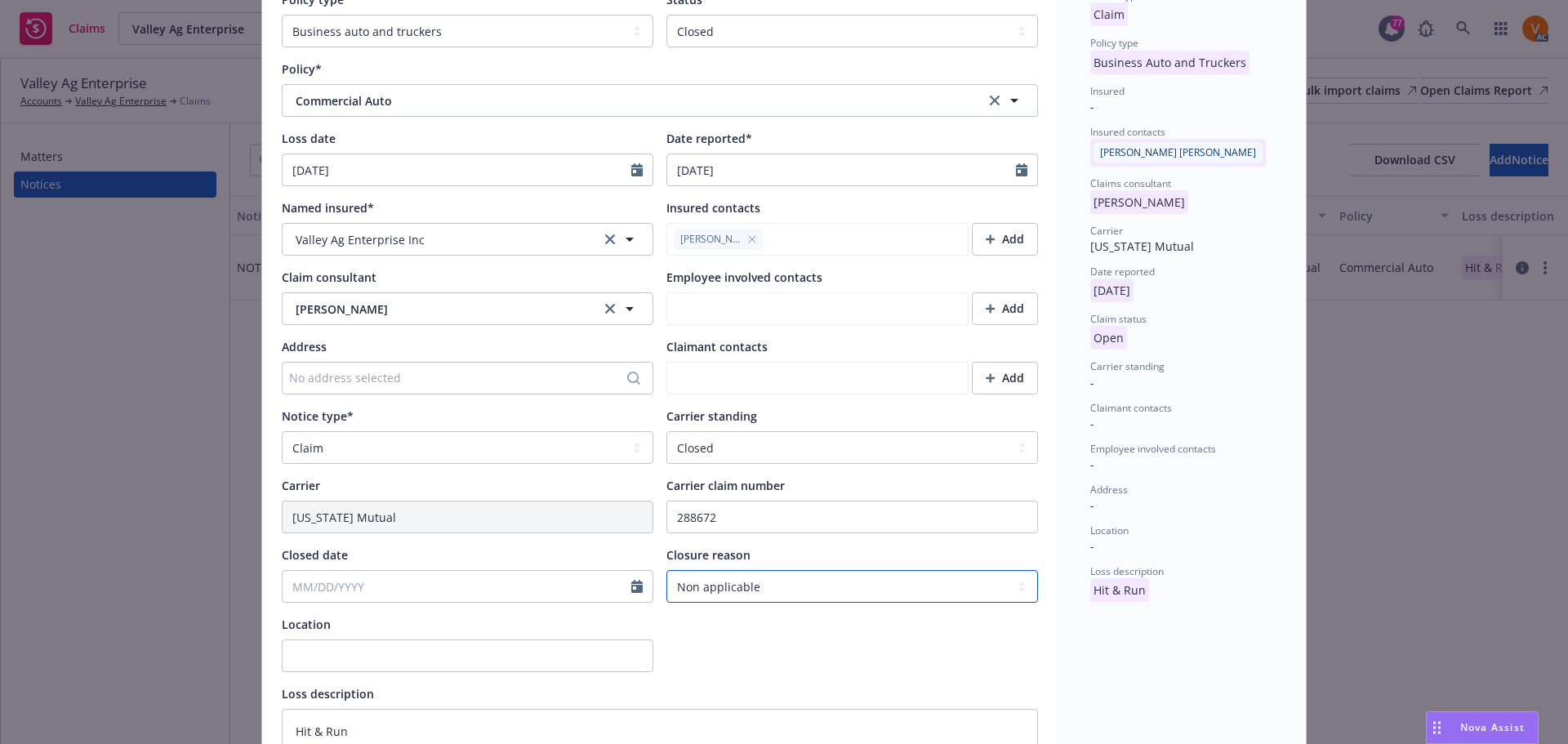
select select "closed"
click at [666, 570] on select "Select claim closure reason Administrative closure Closed Closed no liability f…" at bounding box center [852, 586] width 371 height 33
type textarea "x"
click at [745, 570] on select "Select claim closure reason Administrative closure Closed Closed no liability f…" at bounding box center [852, 586] width 371 height 33
select select "settled"
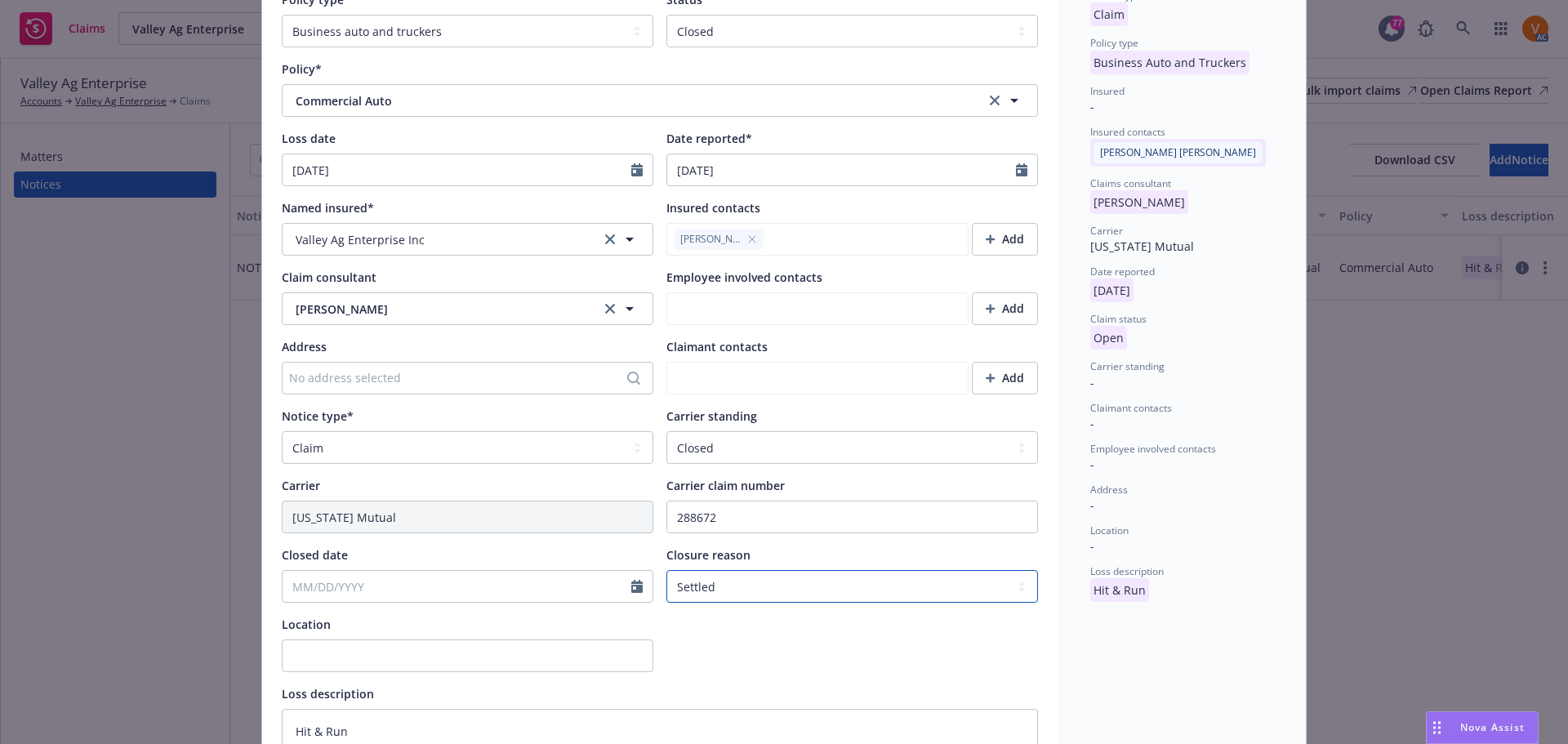
click at [666, 570] on select "Select claim closure reason Administrative closure Closed Closed no liability f…" at bounding box center [852, 586] width 371 height 33
type textarea "x"
select select "8"
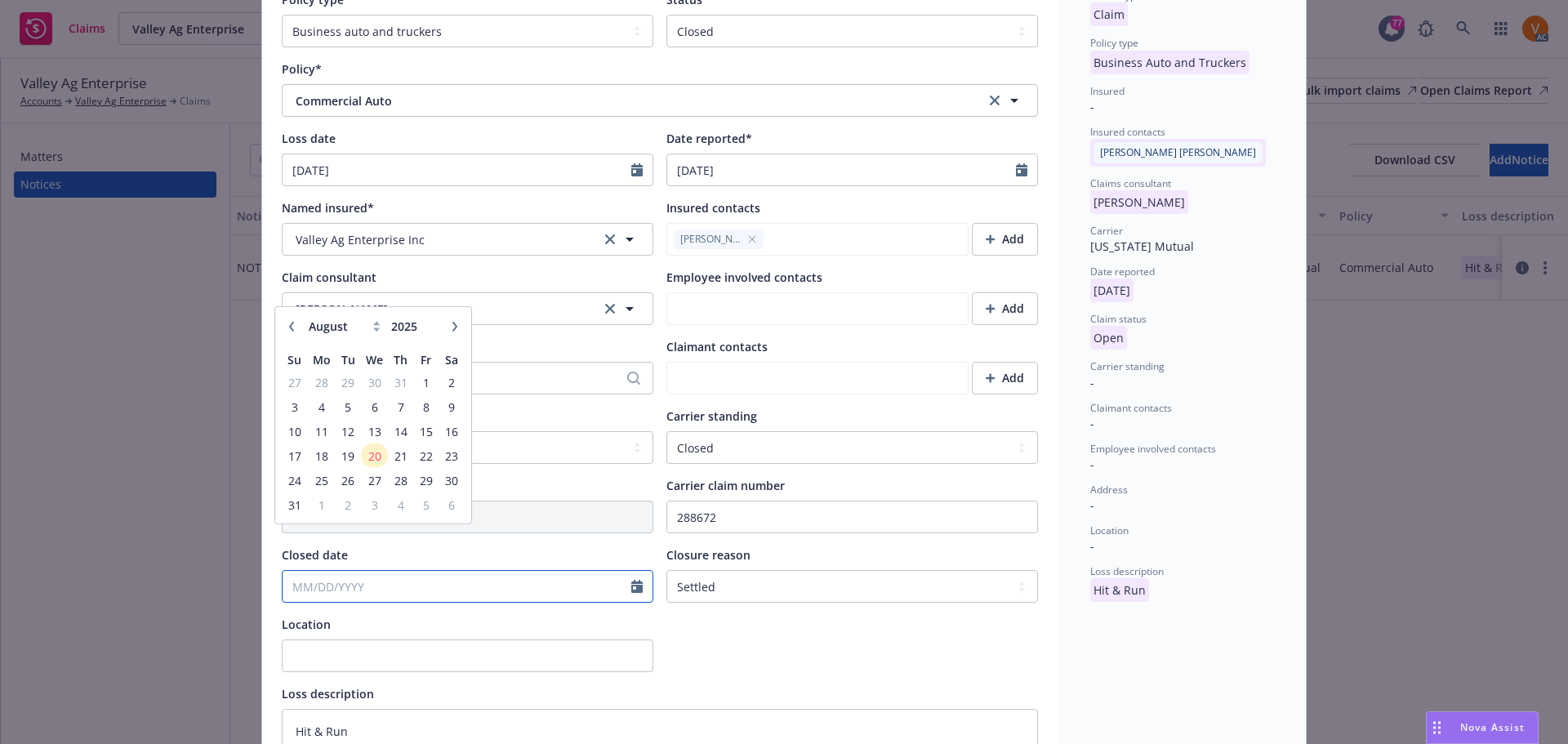
click at [442, 571] on input "Closed date" at bounding box center [456, 586] width 348 height 31
paste input "09/01/2023"
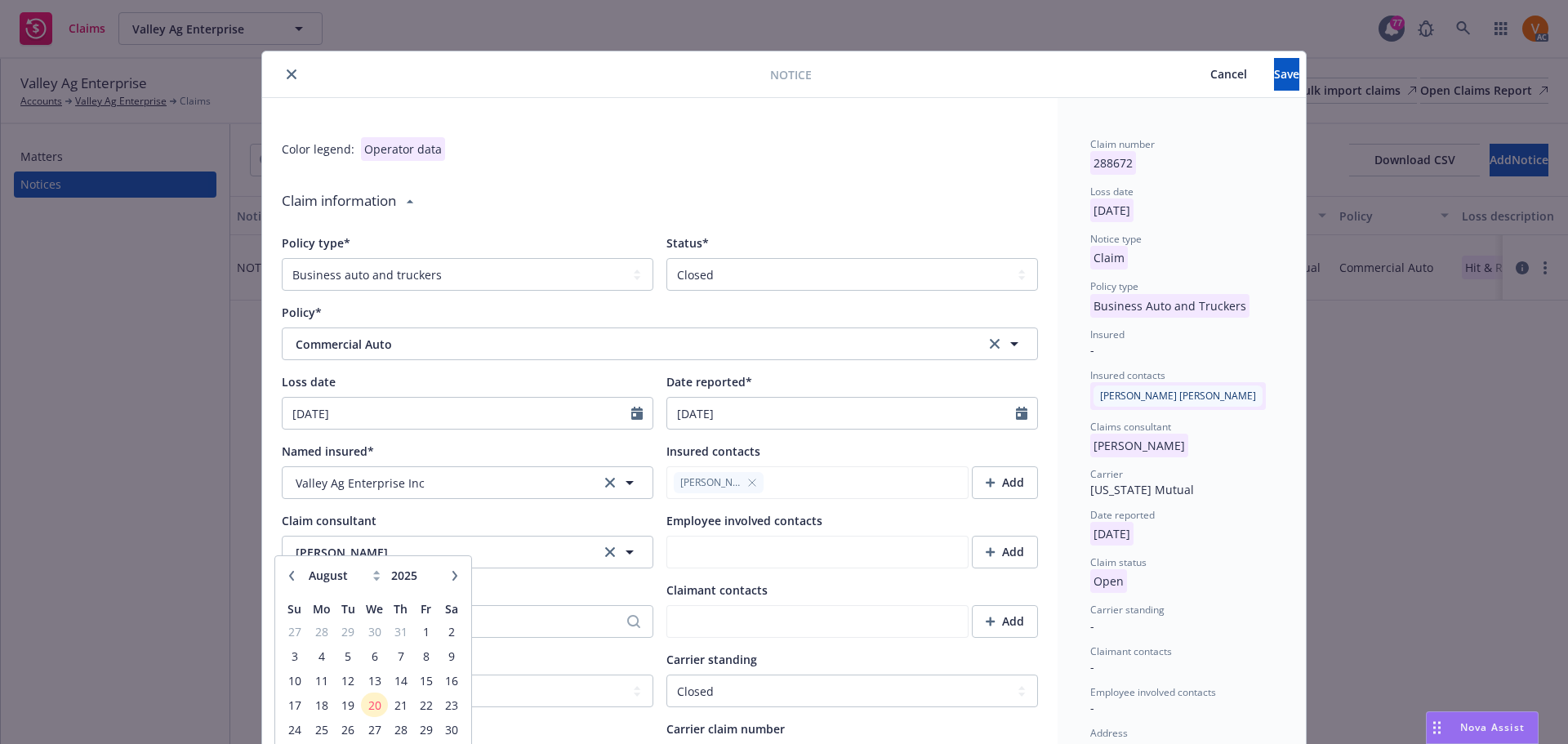
scroll to position [0, 0]
type input "09/01/2023"
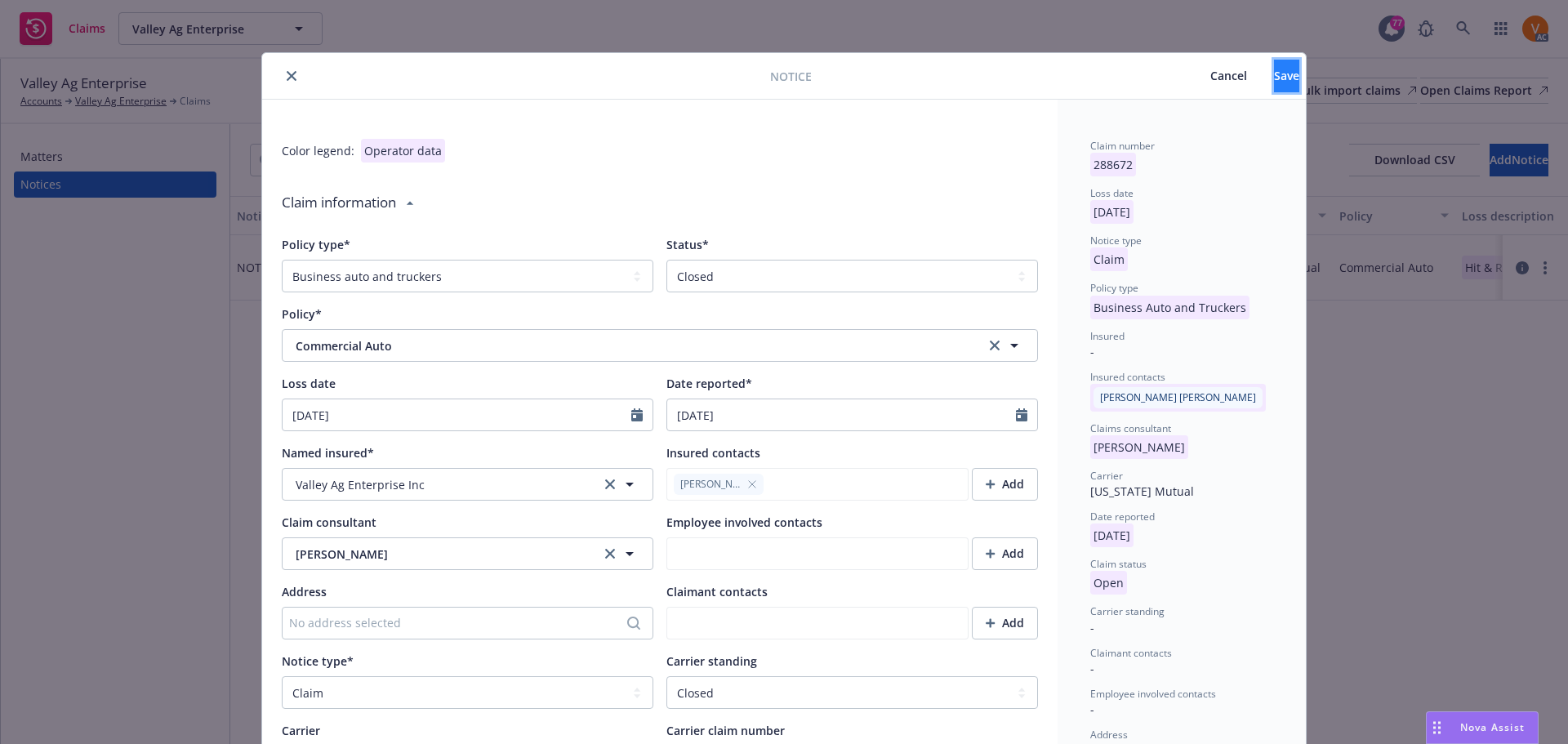
click at [1274, 77] on span "Save" at bounding box center [1286, 75] width 25 height 15
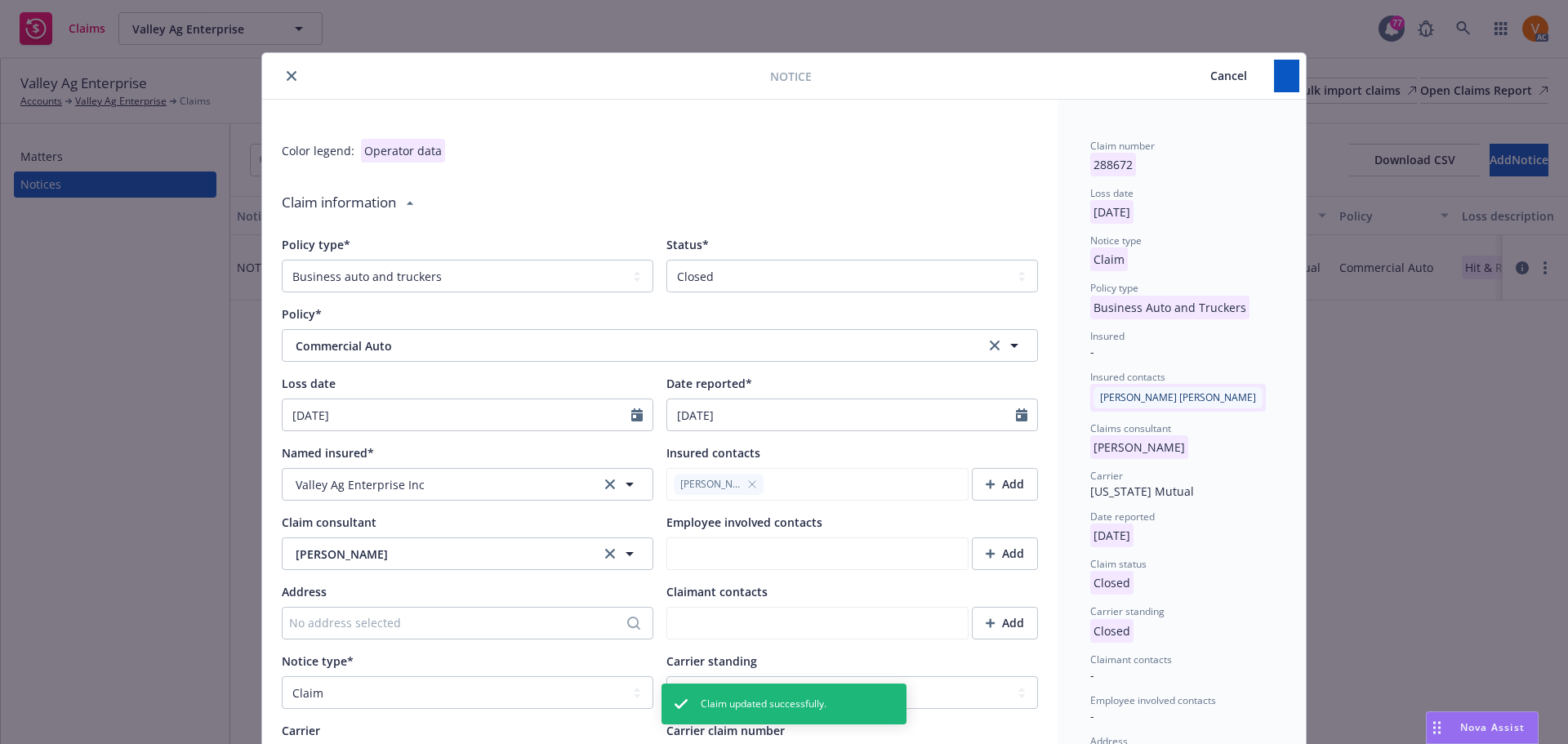
type textarea "x"
